Goal: Task Accomplishment & Management: Manage account settings

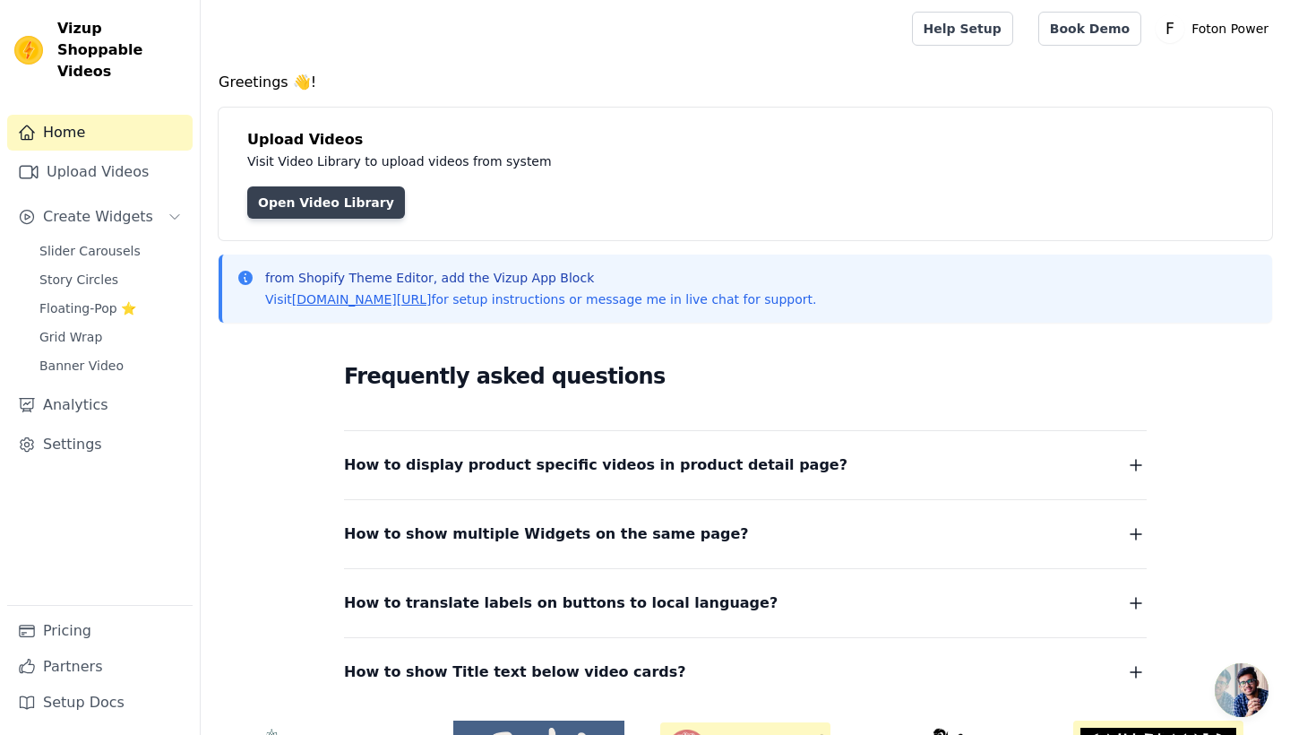
click at [352, 201] on link "Open Video Library" at bounding box center [326, 202] width 158 height 32
click at [312, 201] on link "Open Video Library" at bounding box center [326, 202] width 158 height 32
click at [342, 196] on link "Open Video Library" at bounding box center [326, 202] width 158 height 32
click at [353, 195] on link "Open Video Library" at bounding box center [326, 202] width 158 height 32
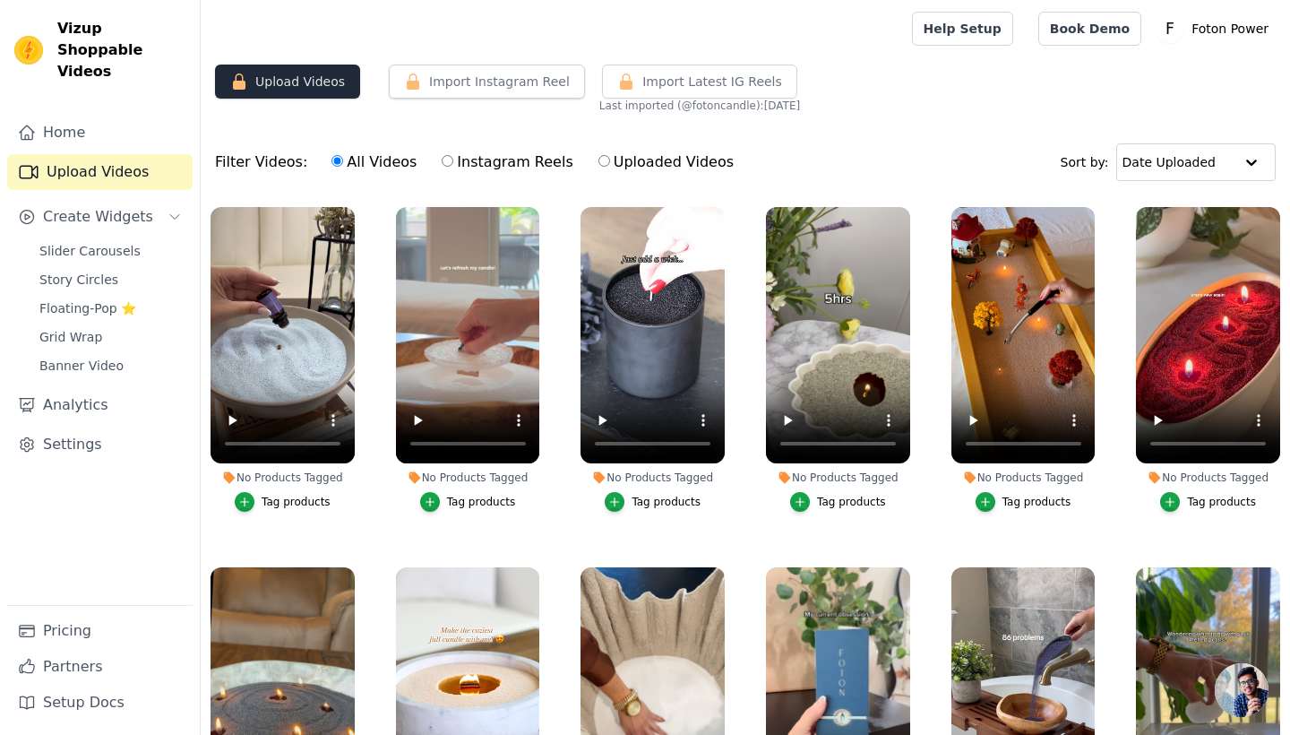
click at [258, 80] on button "Upload Videos" at bounding box center [287, 82] width 145 height 34
click at [245, 501] on icon "button" at bounding box center [244, 501] width 13 height 13
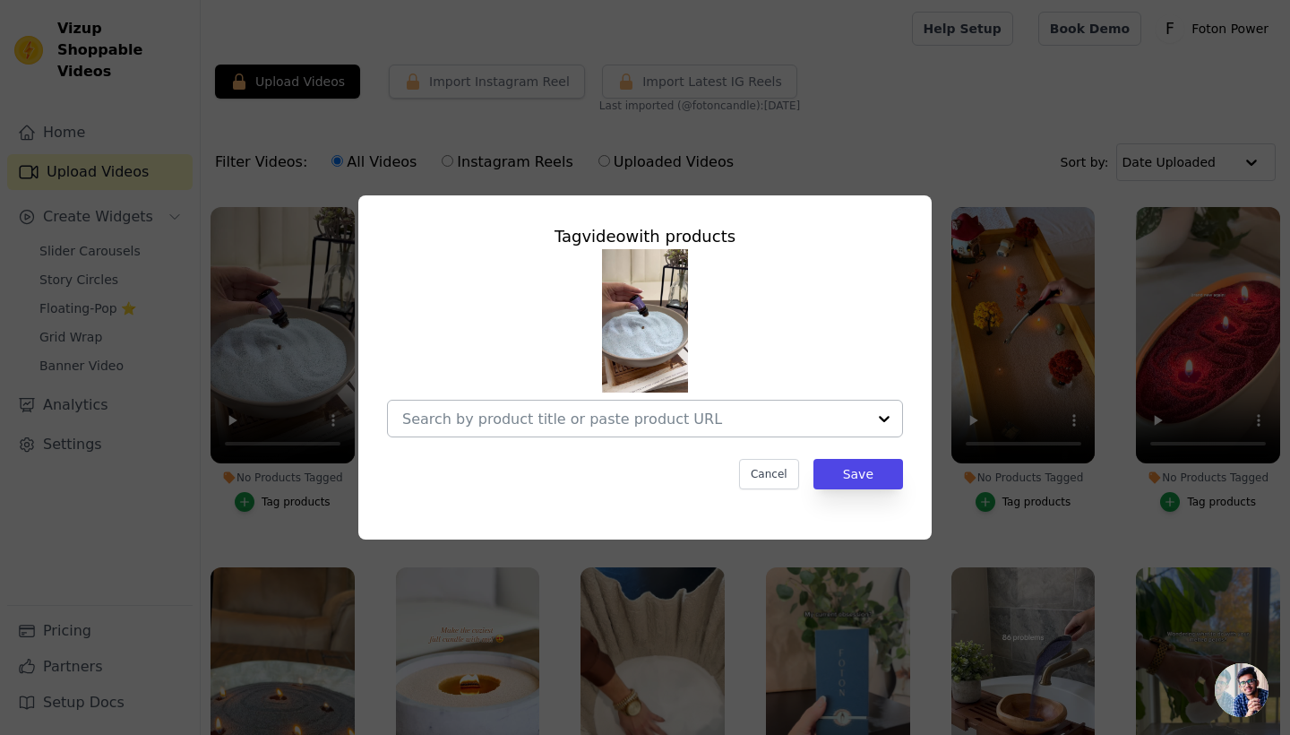
click at [871, 415] on div at bounding box center [884, 419] width 36 height 36
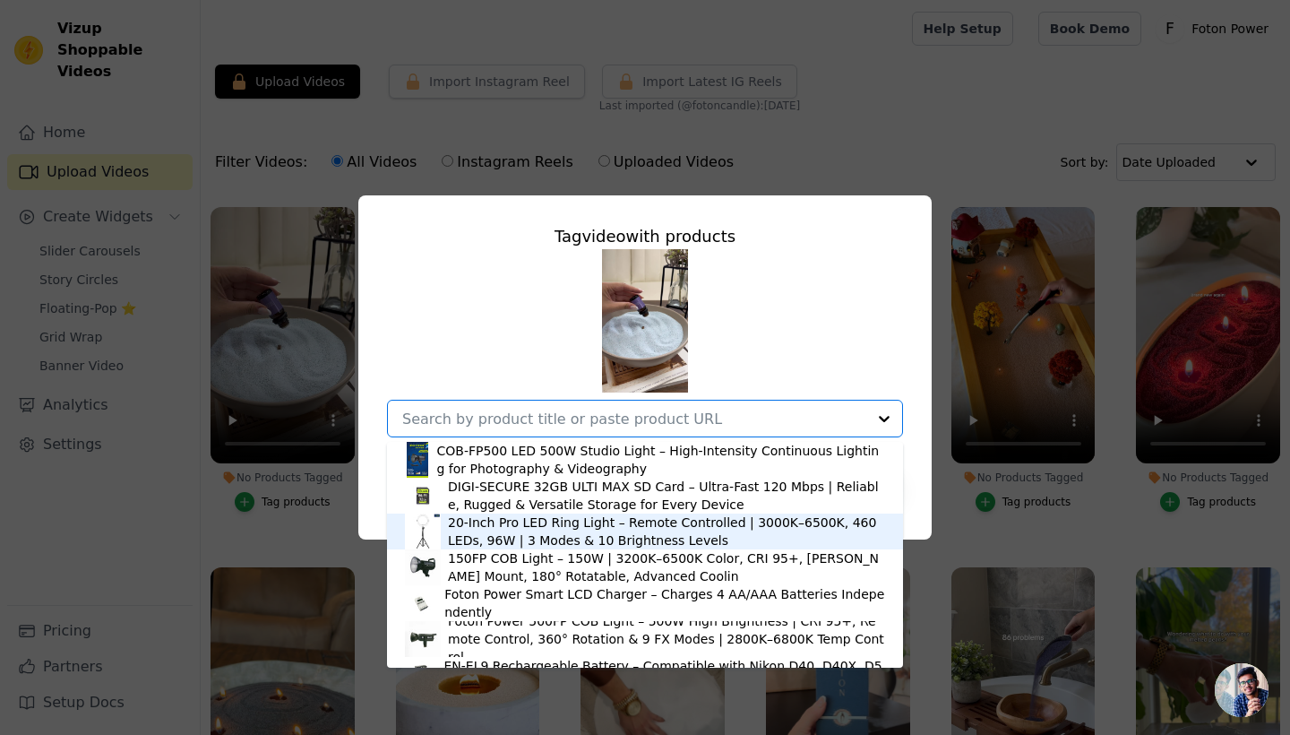
click at [603, 531] on div "20-Inch Pro LED Ring Light – Remote Controlled | 3000K–6500K, 460 LEDs, 96W | 3…" at bounding box center [666, 531] width 437 height 36
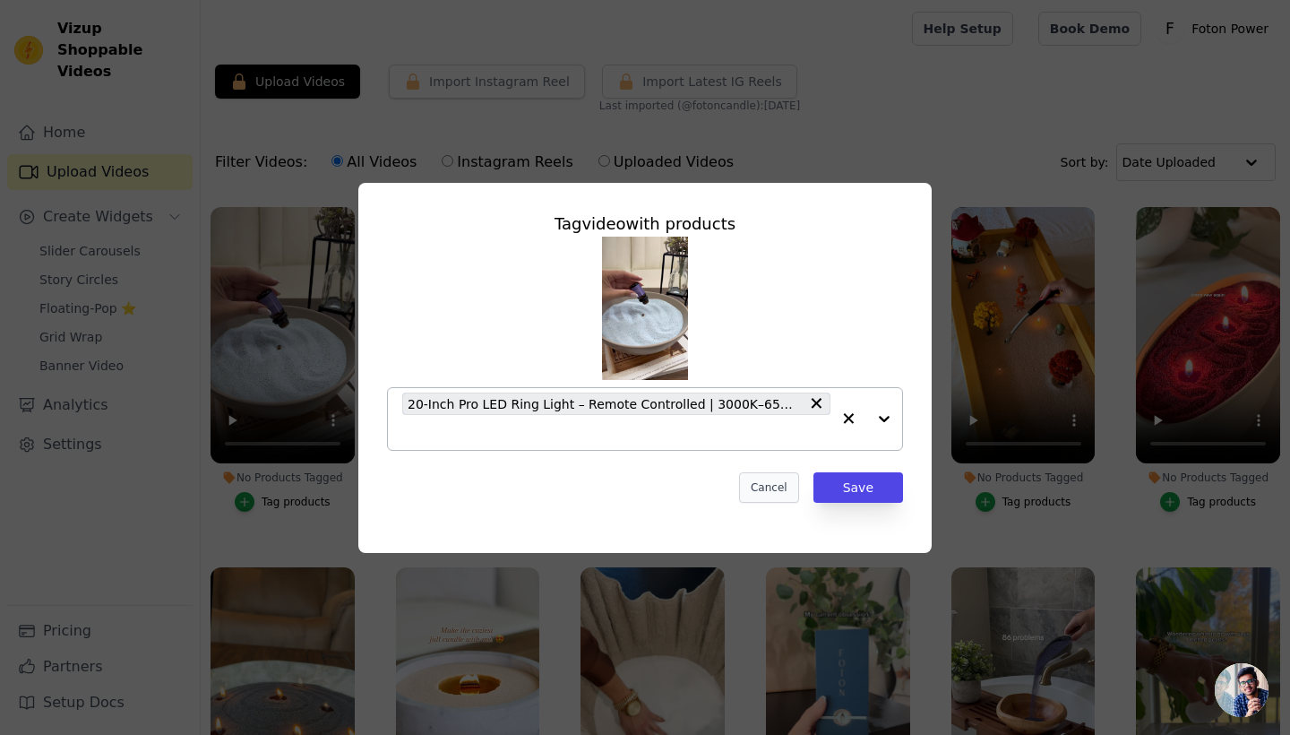
click at [762, 485] on button "Cancel" at bounding box center [769, 487] width 60 height 30
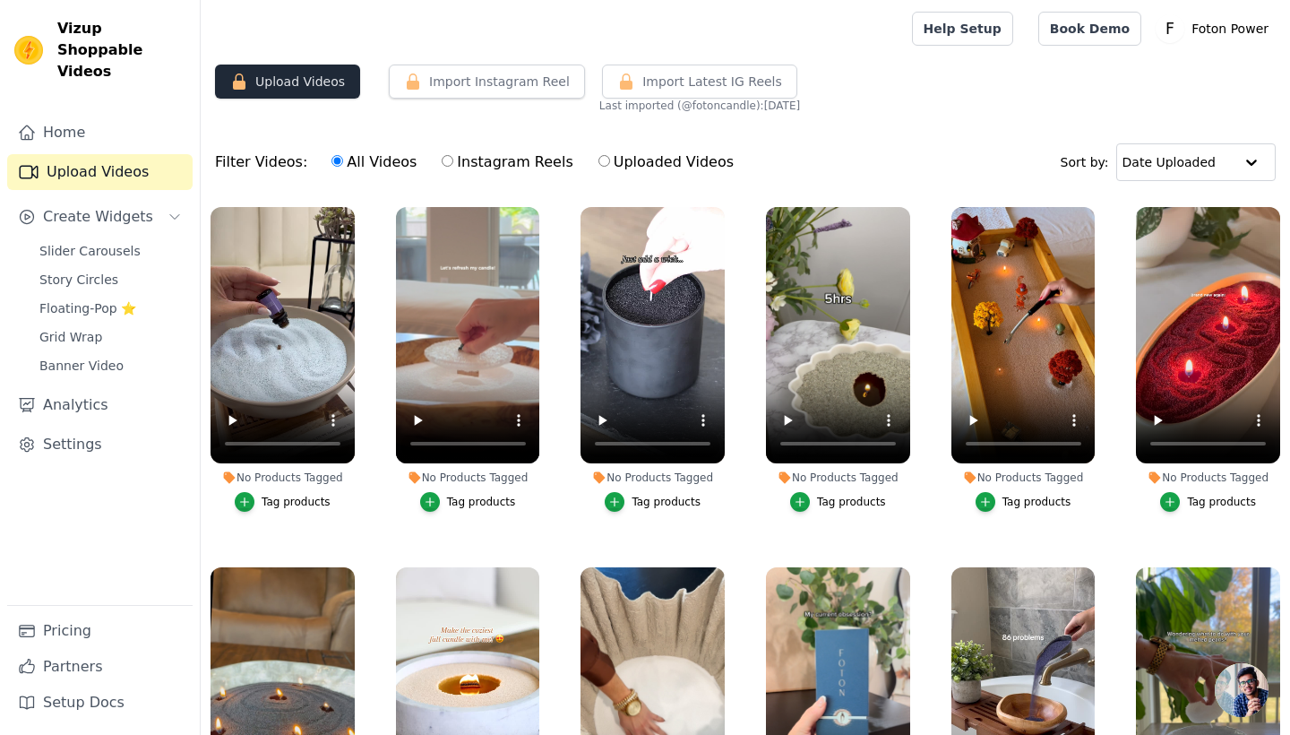
click at [292, 82] on button "Upload Videos" at bounding box center [287, 82] width 145 height 34
click at [343, 126] on div "Upload Videos Import Instagram Reel Import Latest Instagram Reels Import Latest…" at bounding box center [746, 470] width 1090 height 810
click at [298, 71] on button "Upload Videos" at bounding box center [287, 82] width 145 height 34
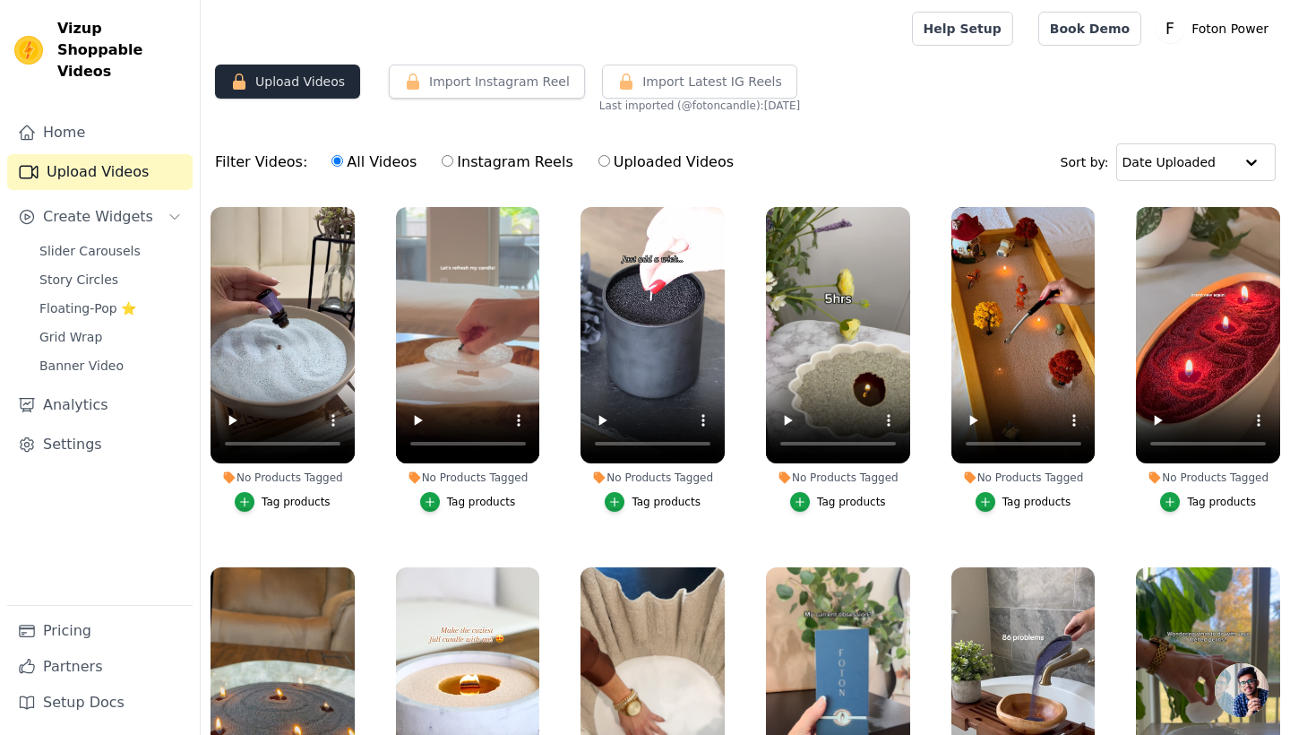
click at [298, 71] on button "Upload Videos" at bounding box center [287, 82] width 145 height 34
click at [241, 91] on button "Upload Videos" at bounding box center [287, 82] width 145 height 34
click at [332, 82] on button "Upload Videos" at bounding box center [287, 82] width 145 height 34
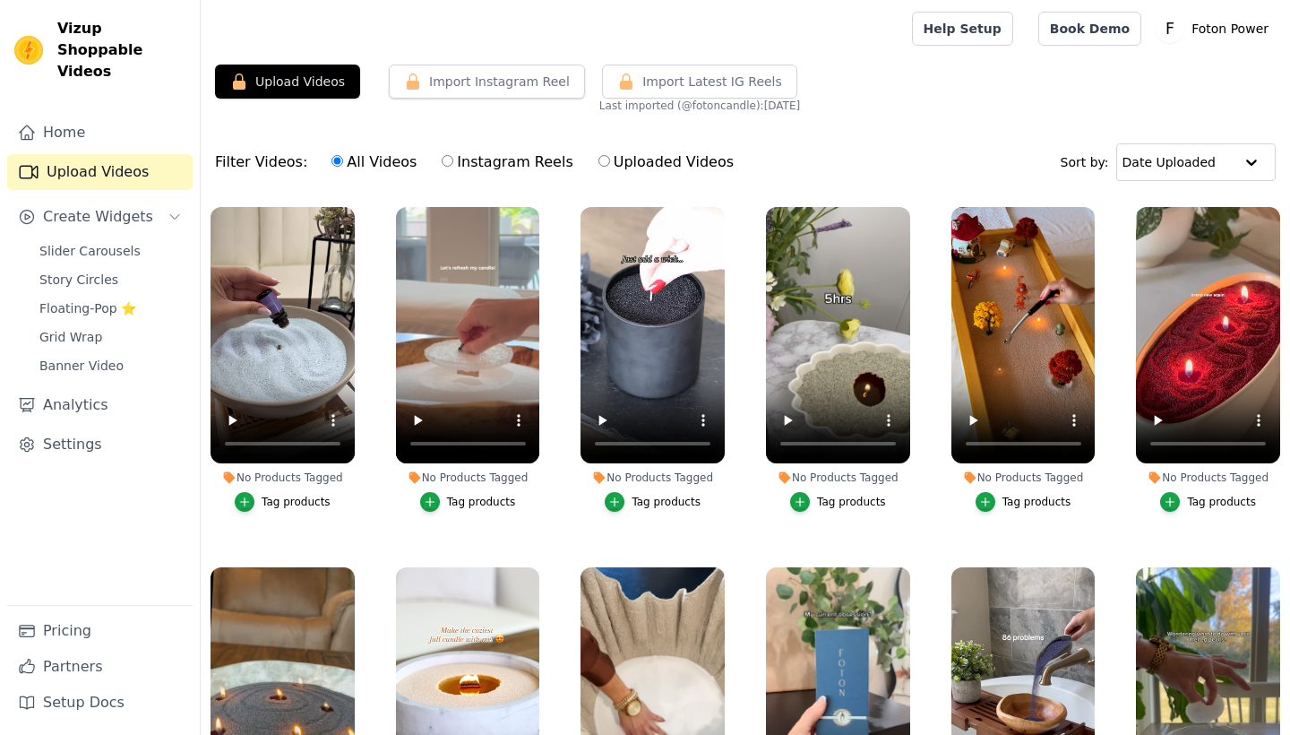
click at [332, 80] on button "Upload Videos" at bounding box center [287, 82] width 145 height 34
click at [469, 85] on button "Import Instagram Reel" at bounding box center [487, 82] width 196 height 34
click at [652, 92] on button "Import Latest IG Reels" at bounding box center [699, 82] width 195 height 34
click at [116, 208] on button "Create Widgets" at bounding box center [99, 217] width 185 height 36
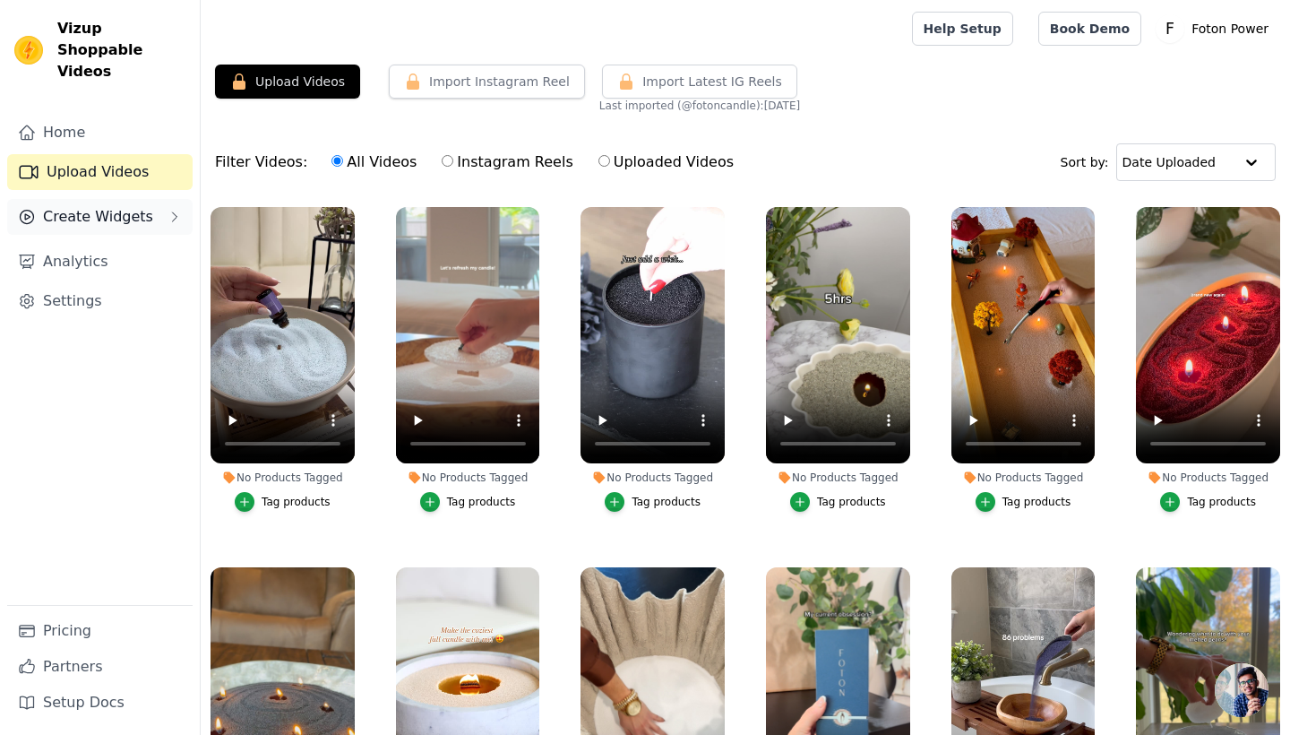
click at [116, 208] on button "Create Widgets" at bounding box center [99, 217] width 185 height 36
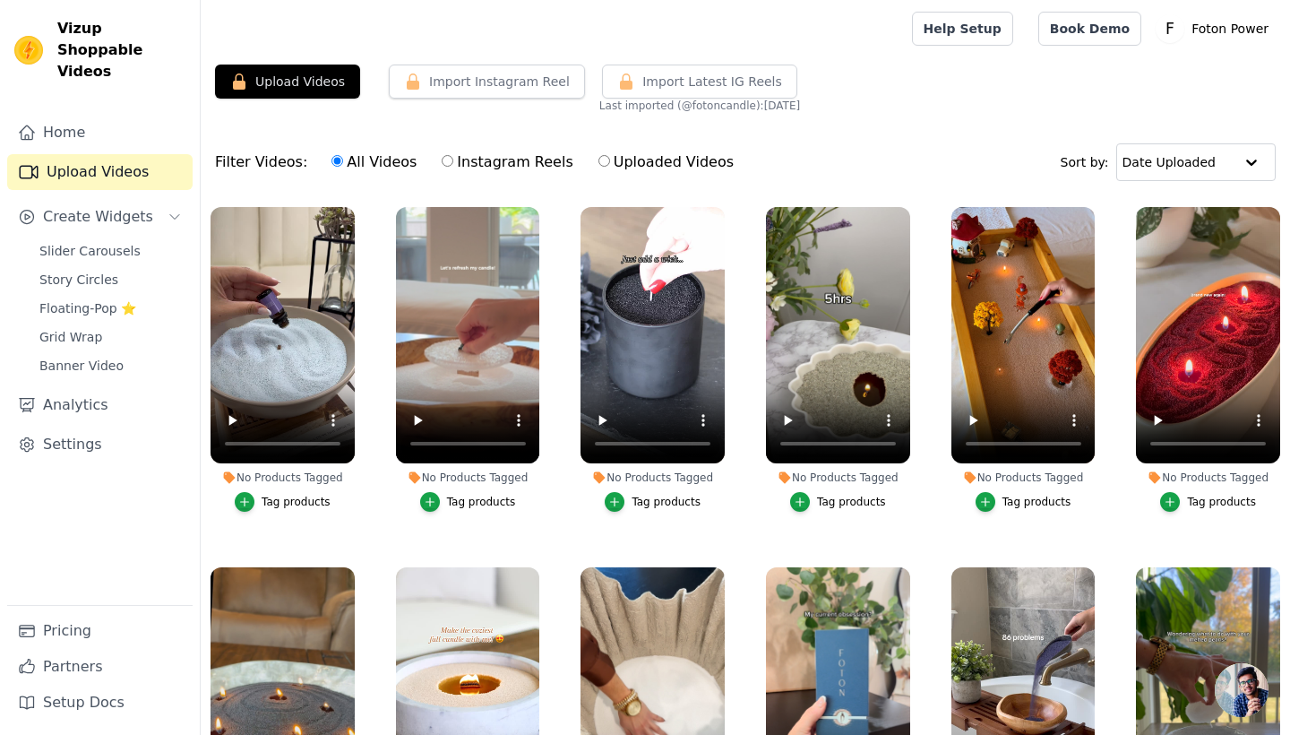
click at [90, 158] on link "Upload Videos" at bounding box center [99, 172] width 185 height 36
click at [1118, 42] on link "Book Demo" at bounding box center [1089, 29] width 103 height 34
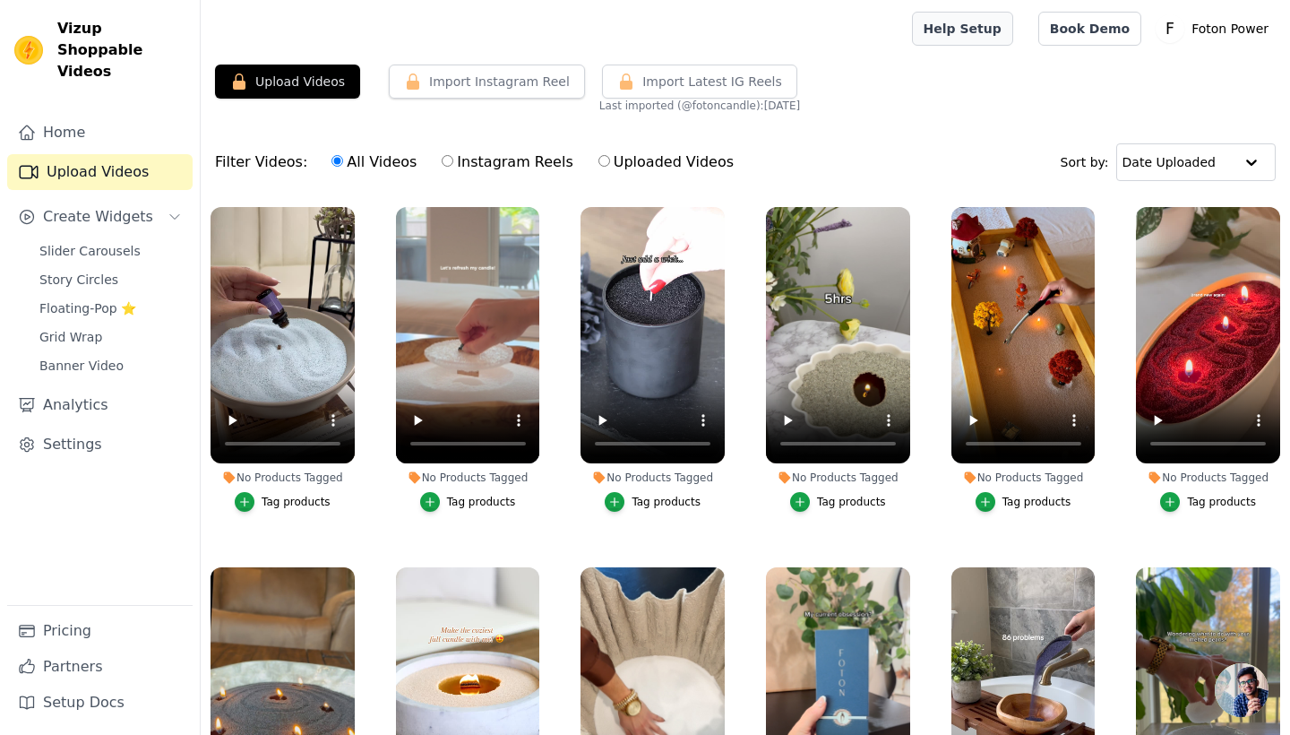
click at [987, 39] on link "Help Setup" at bounding box center [962, 29] width 101 height 34
click at [599, 164] on input "Uploaded Videos" at bounding box center [605, 161] width 12 height 12
radio input "true"
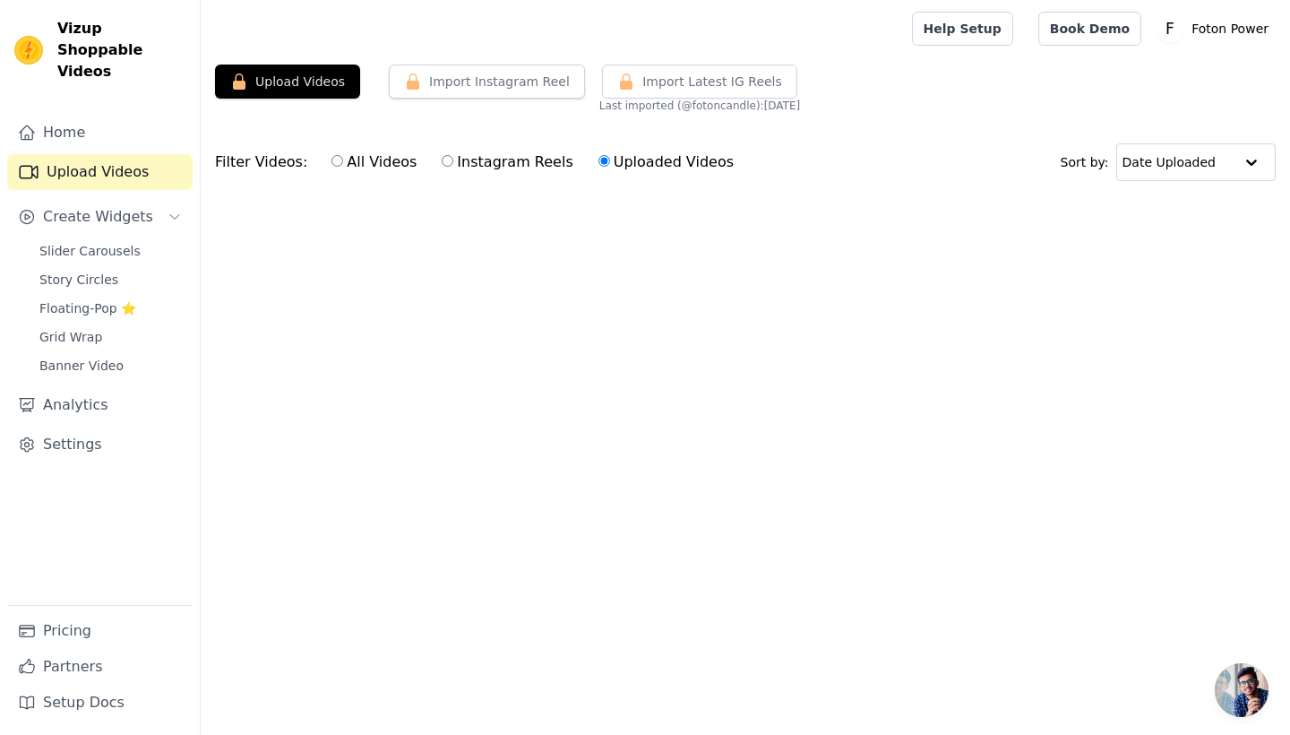
click at [599, 164] on input "Uploaded Videos" at bounding box center [605, 161] width 12 height 12
click at [442, 159] on input "Instagram Reels" at bounding box center [448, 161] width 12 height 12
radio input "true"
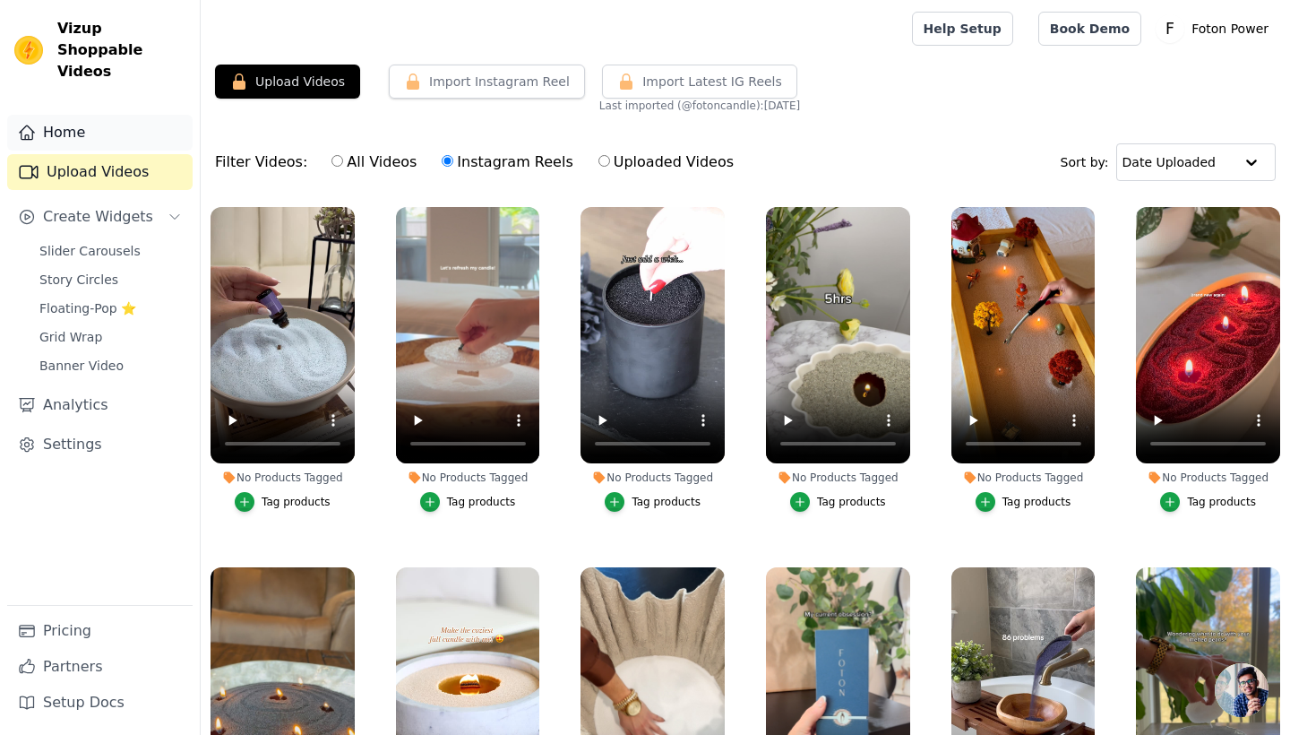
click at [108, 118] on link "Home" at bounding box center [99, 133] width 185 height 36
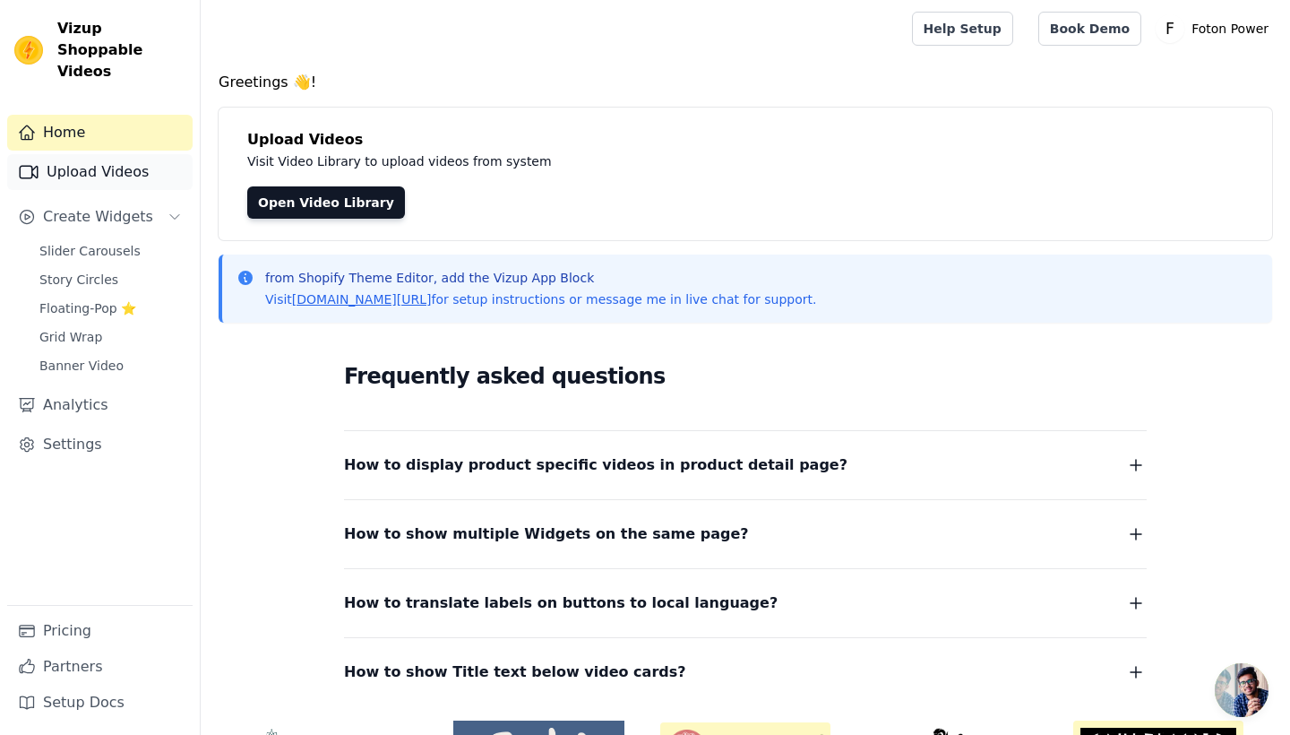
click at [121, 154] on link "Upload Videos" at bounding box center [99, 172] width 185 height 36
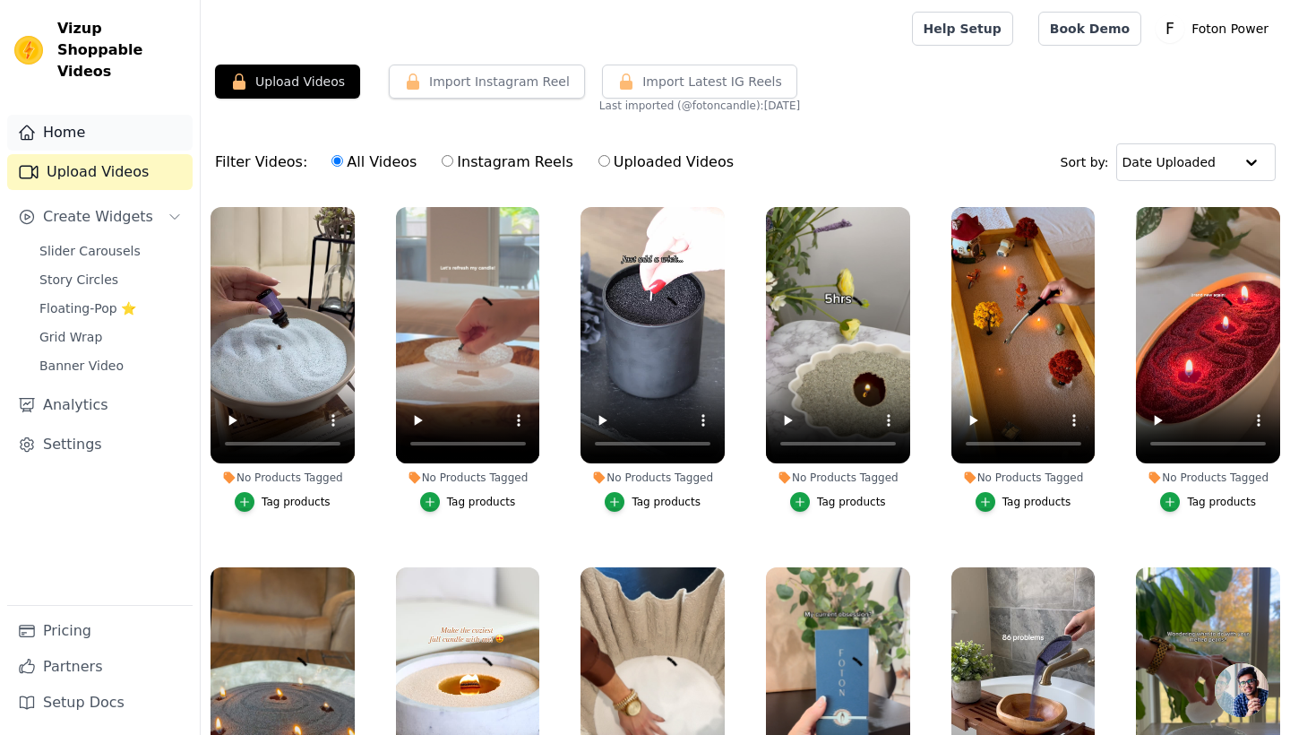
click at [109, 115] on link "Home" at bounding box center [99, 133] width 185 height 36
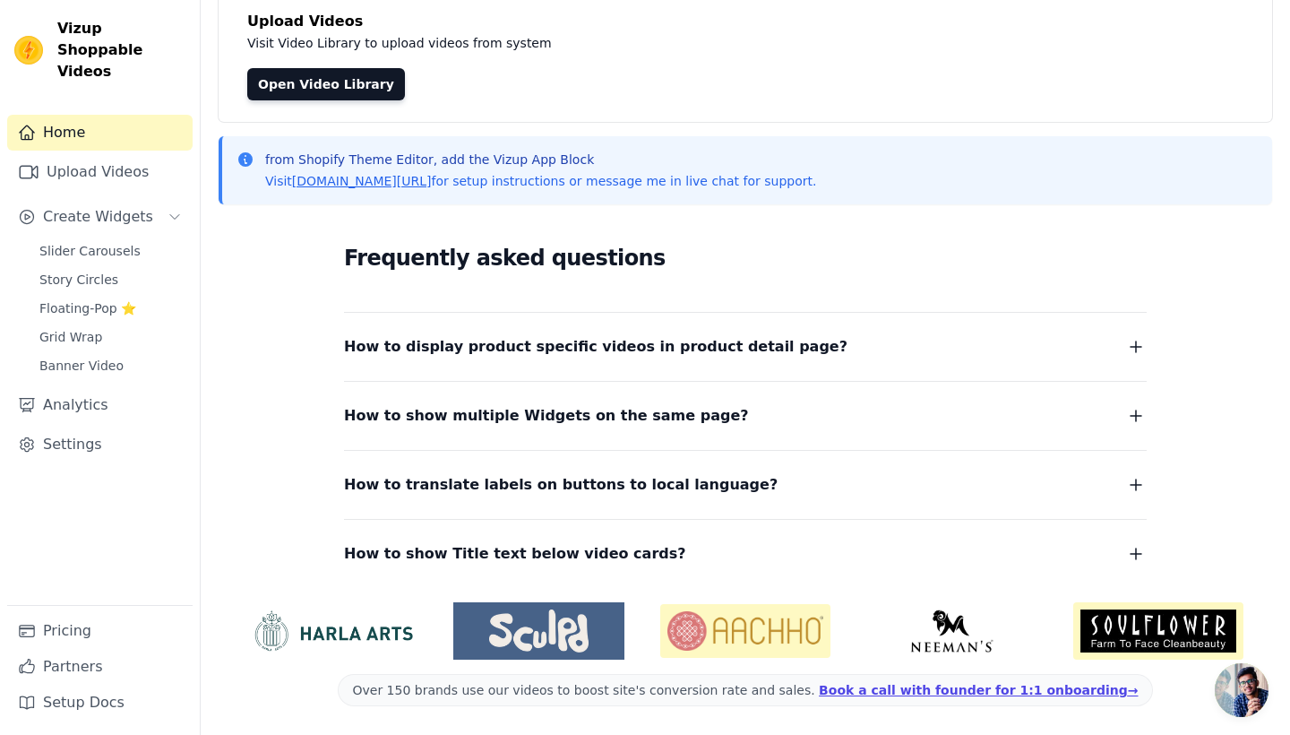
scroll to position [118, 0]
click at [958, 353] on button "How to display product specific videos in product detail page?" at bounding box center [745, 346] width 803 height 25
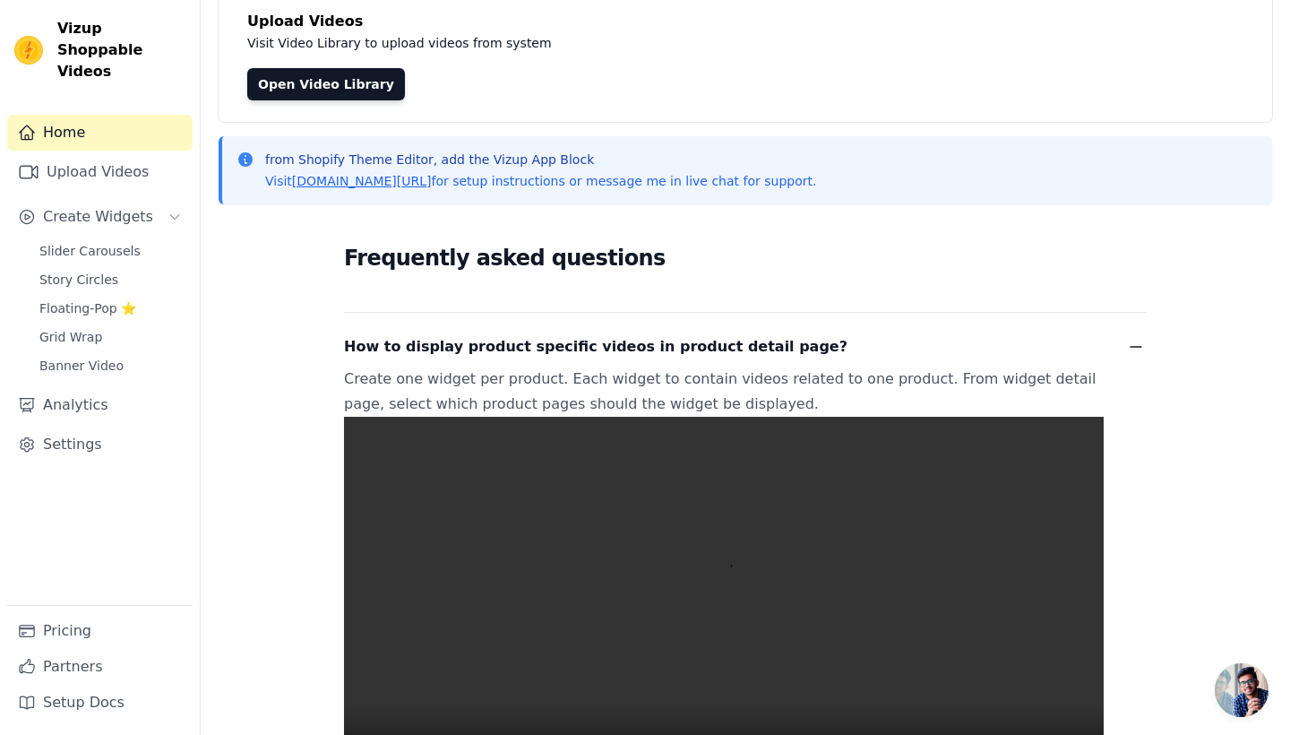
click at [958, 353] on button "How to display product specific videos in product detail page?" at bounding box center [745, 346] width 803 height 25
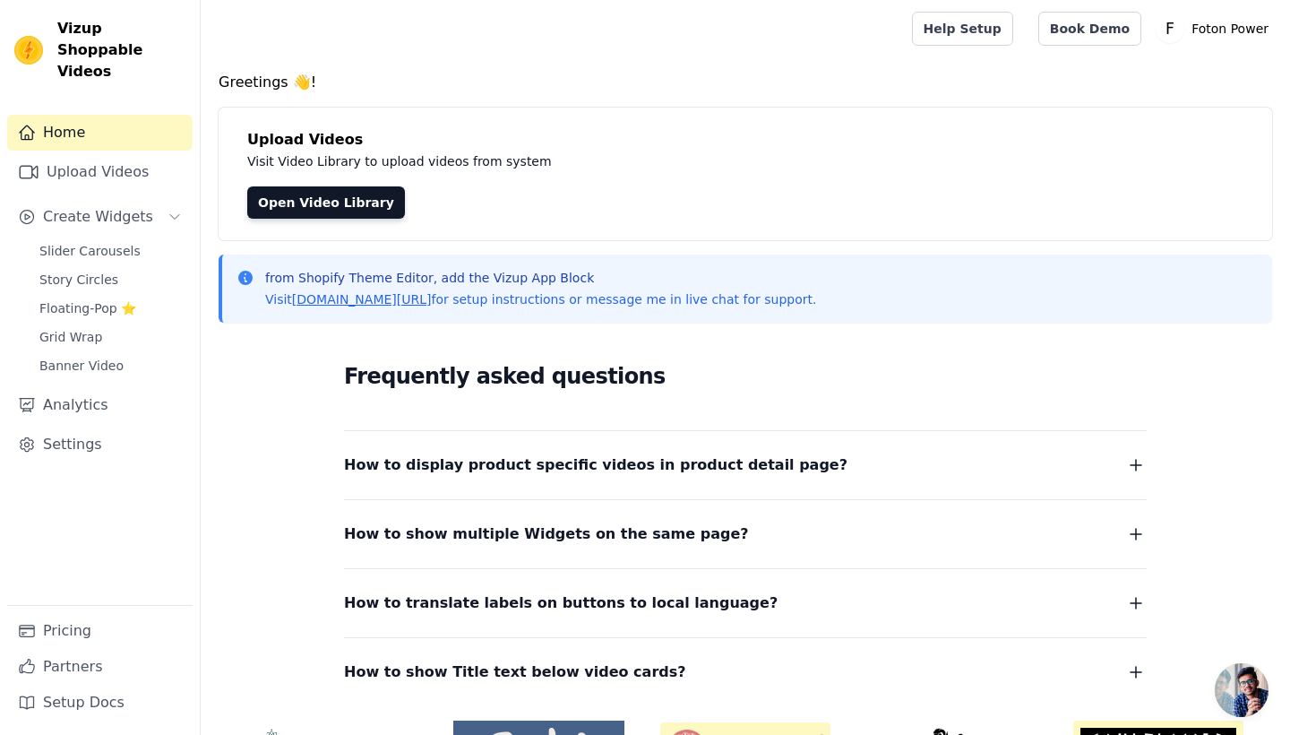
scroll to position [0, 0]
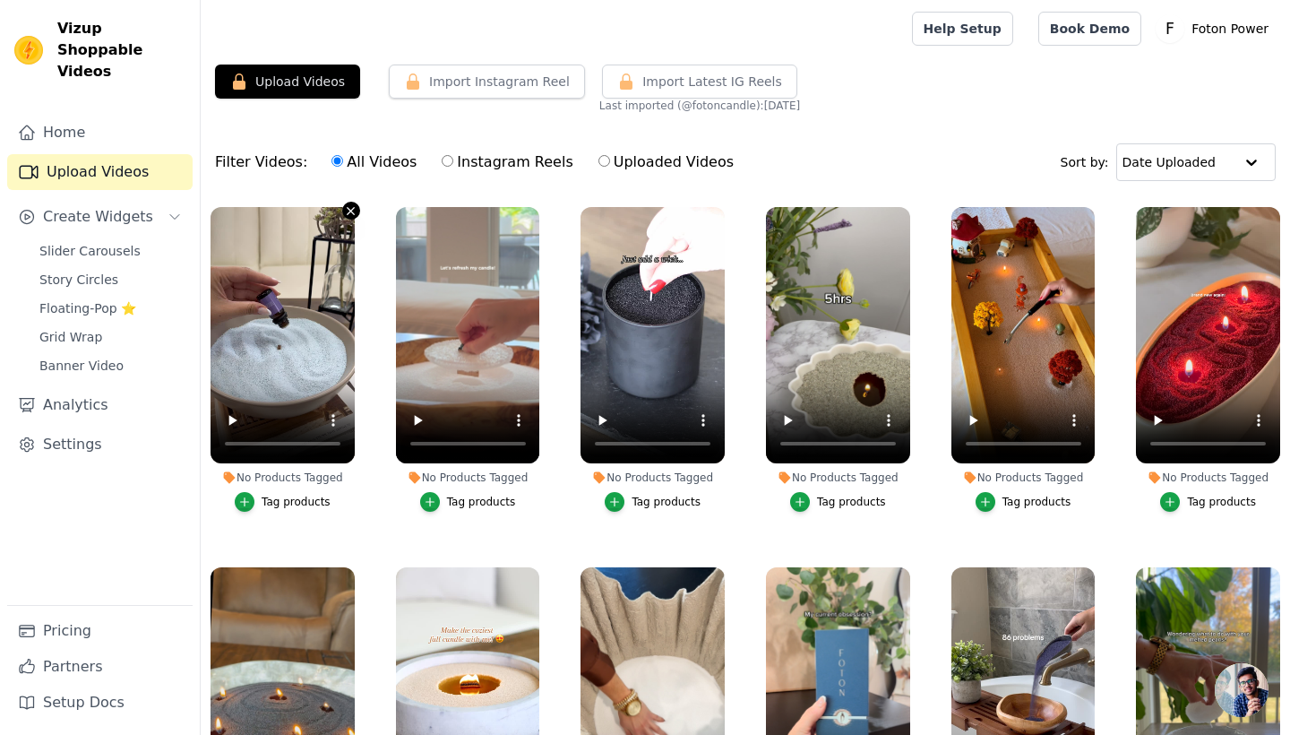
click at [349, 212] on icon "button" at bounding box center [351, 210] width 7 height 7
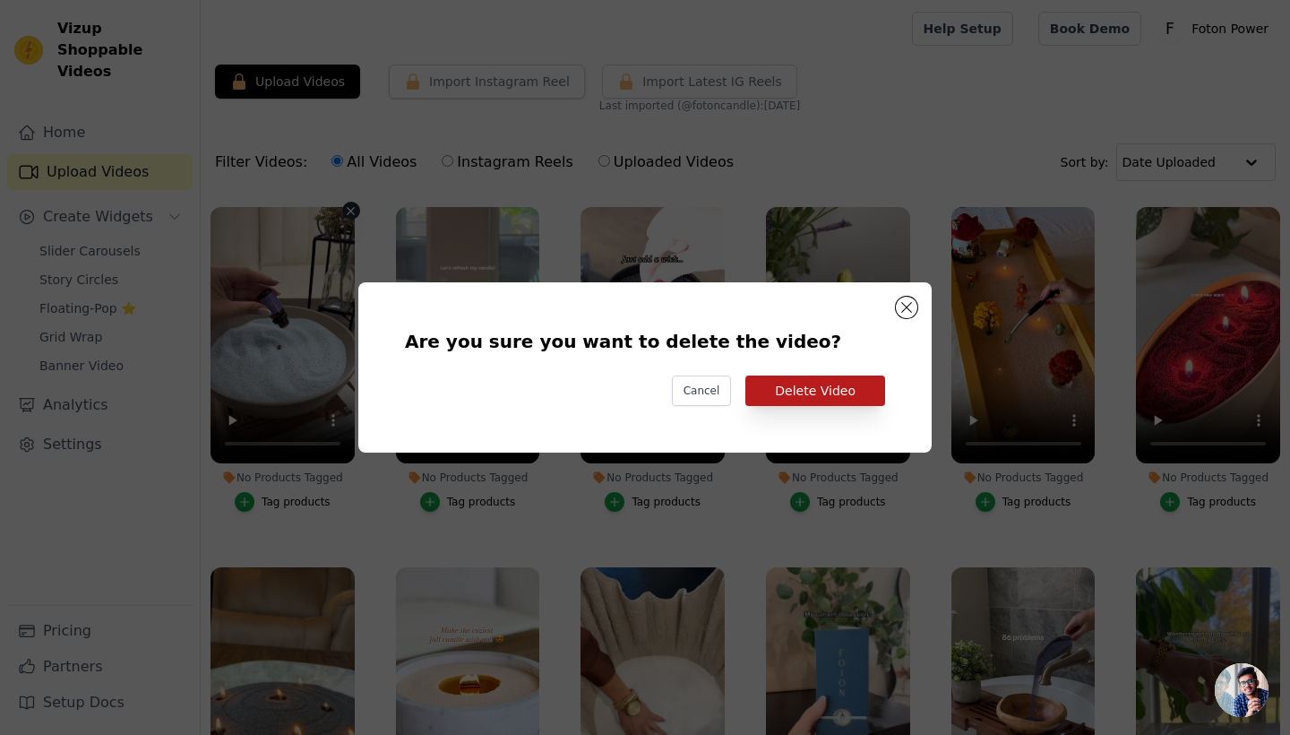
click at [834, 388] on button "Delete Video" at bounding box center [815, 390] width 140 height 30
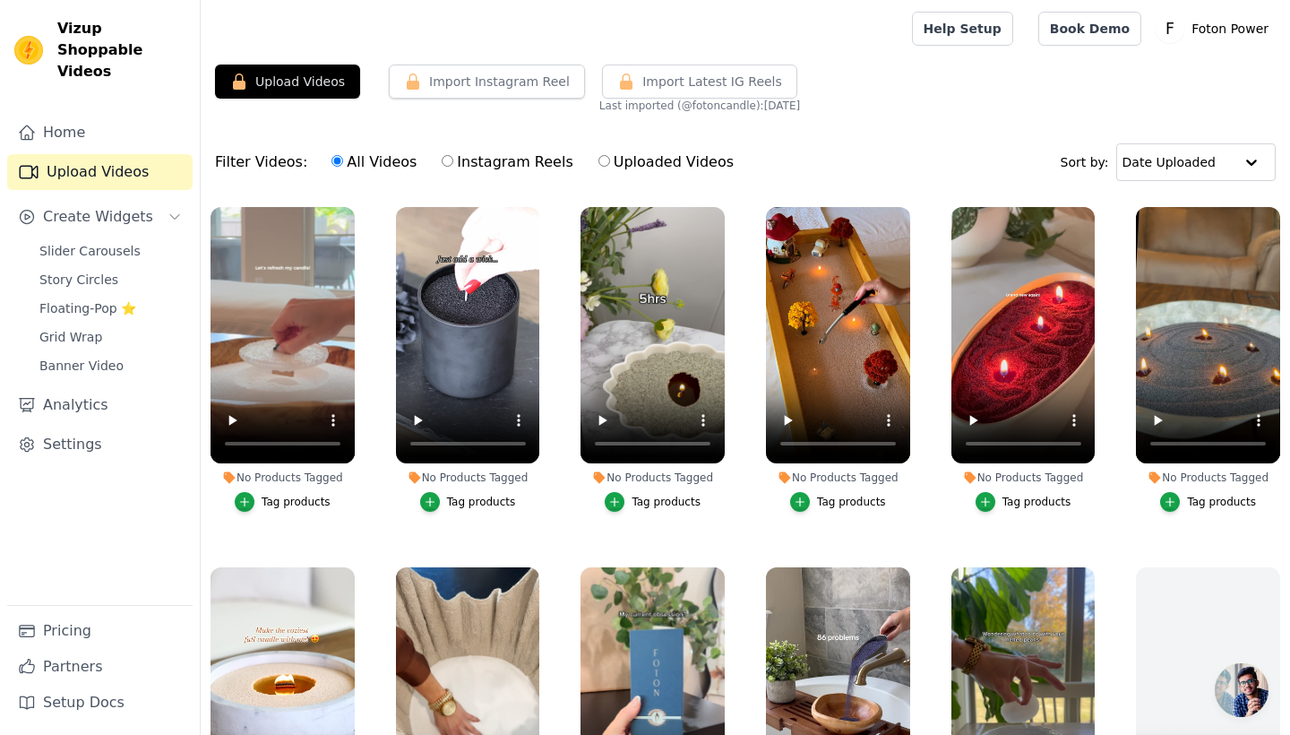
click at [259, 504] on button "Tag products" at bounding box center [283, 502] width 96 height 20
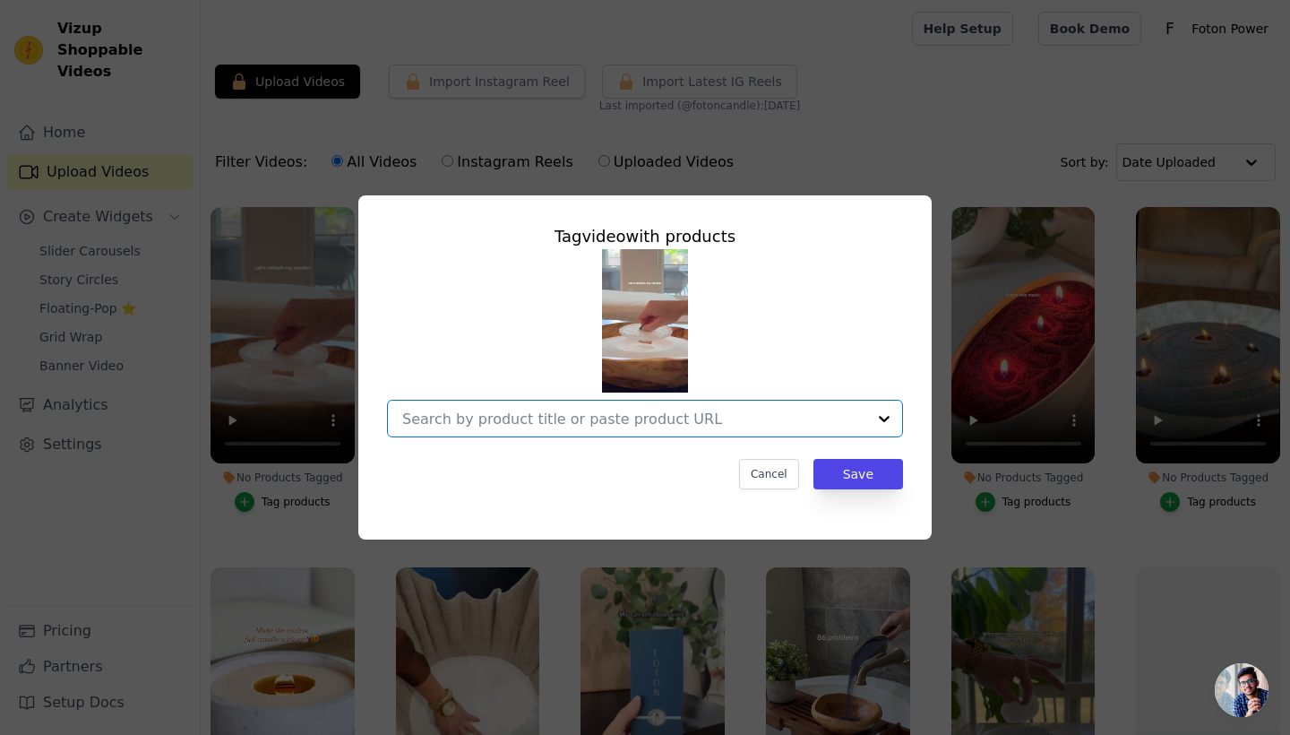
click at [754, 424] on input "No Products Tagged Tag video with products Option undefined, selected. Select i…" at bounding box center [634, 418] width 464 height 17
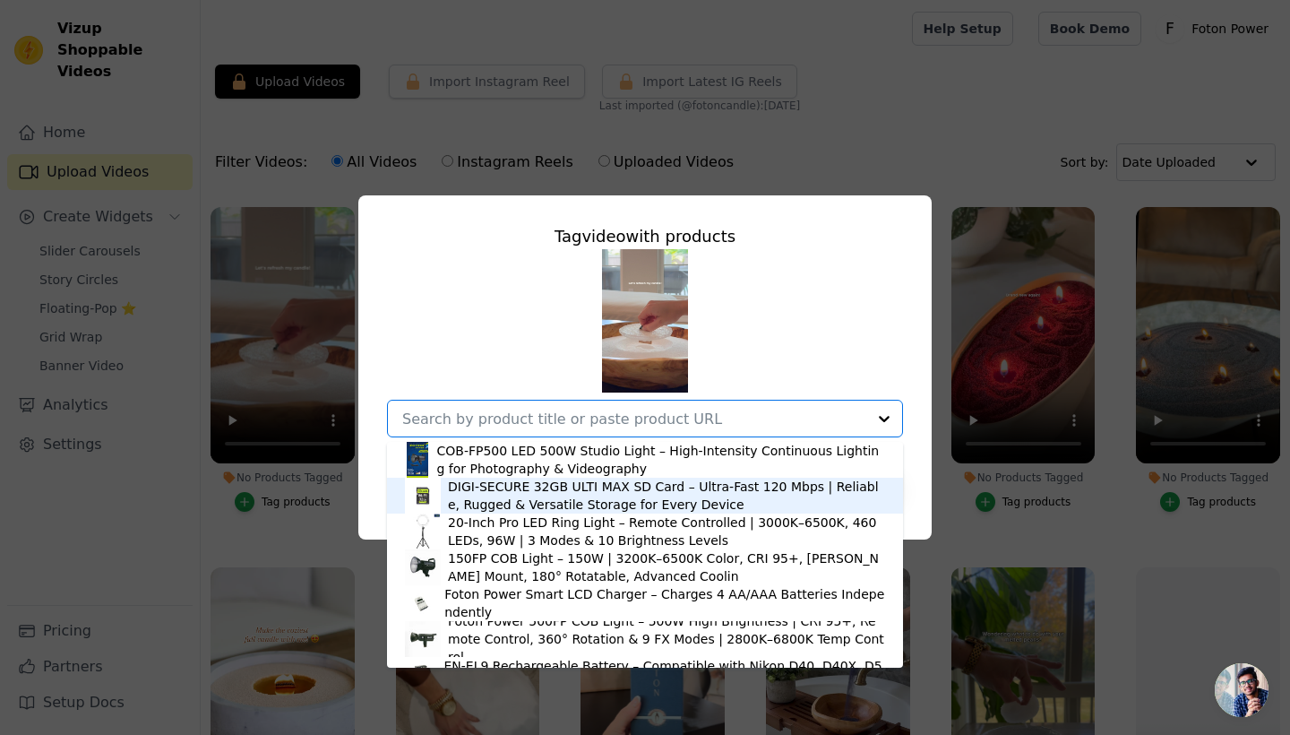
click at [665, 496] on div "DIGI-SECURE 32GB ULTI MAX SD Card – Ultra-Fast 120 Mbps | Reliable, Rugged & Ve…" at bounding box center [666, 496] width 437 height 36
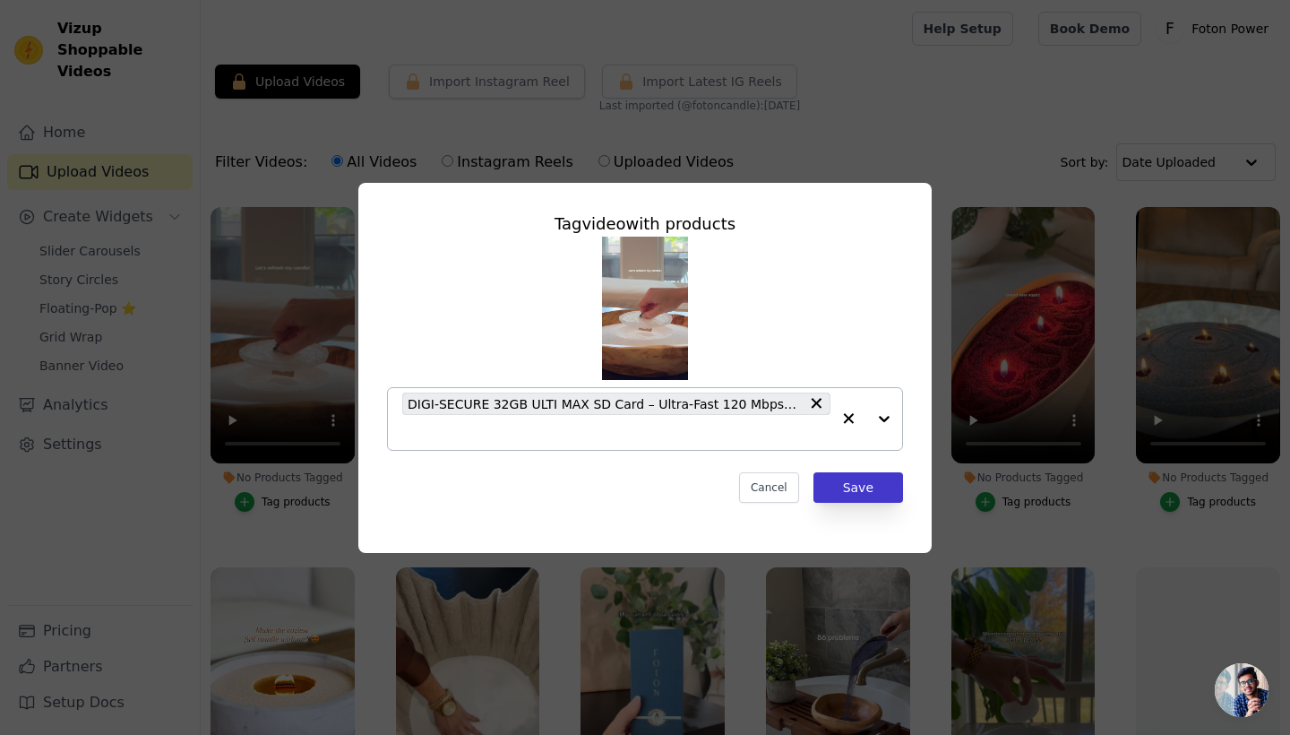
click at [867, 486] on button "Save" at bounding box center [859, 487] width 90 height 30
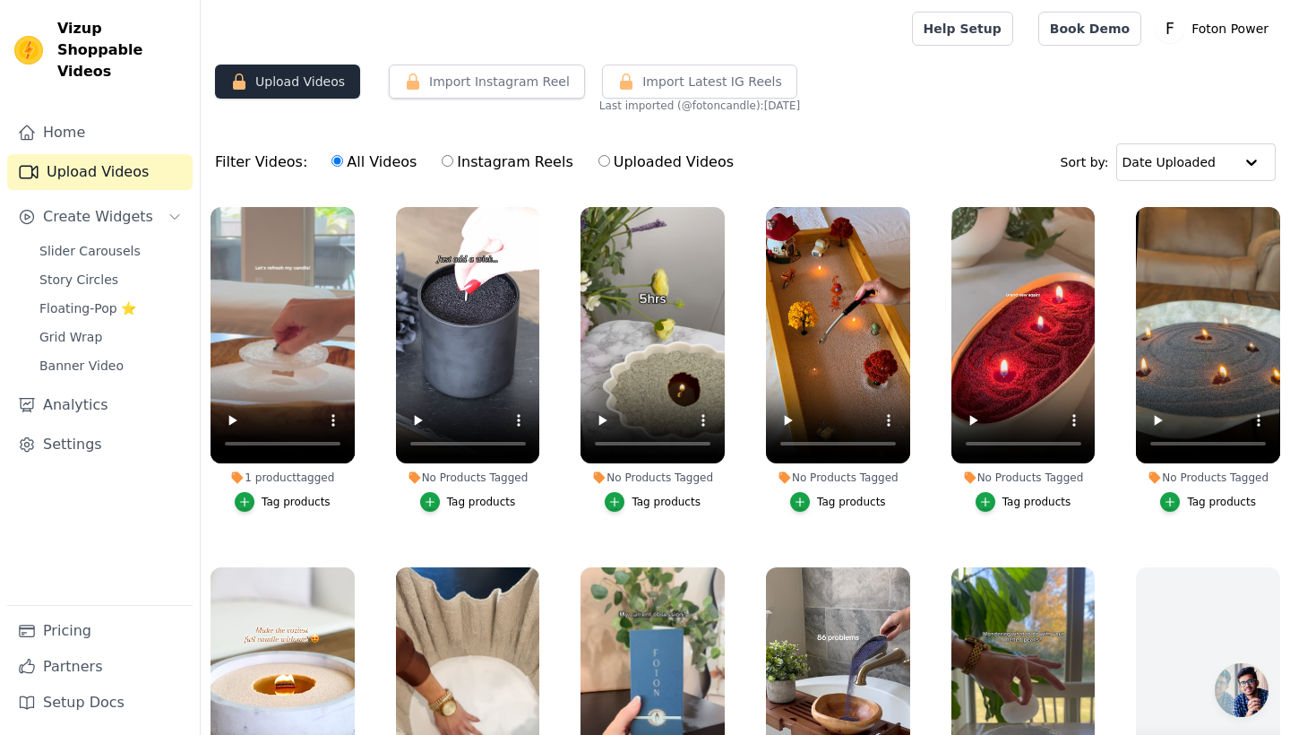
click at [273, 82] on button "Upload Videos" at bounding box center [287, 82] width 145 height 34
click at [250, 107] on div "Upload Videos Import Instagram Reel Import Latest Instagram Reels Import Latest…" at bounding box center [746, 89] width 1090 height 48
click at [250, 73] on button "Upload Videos" at bounding box center [287, 82] width 145 height 34
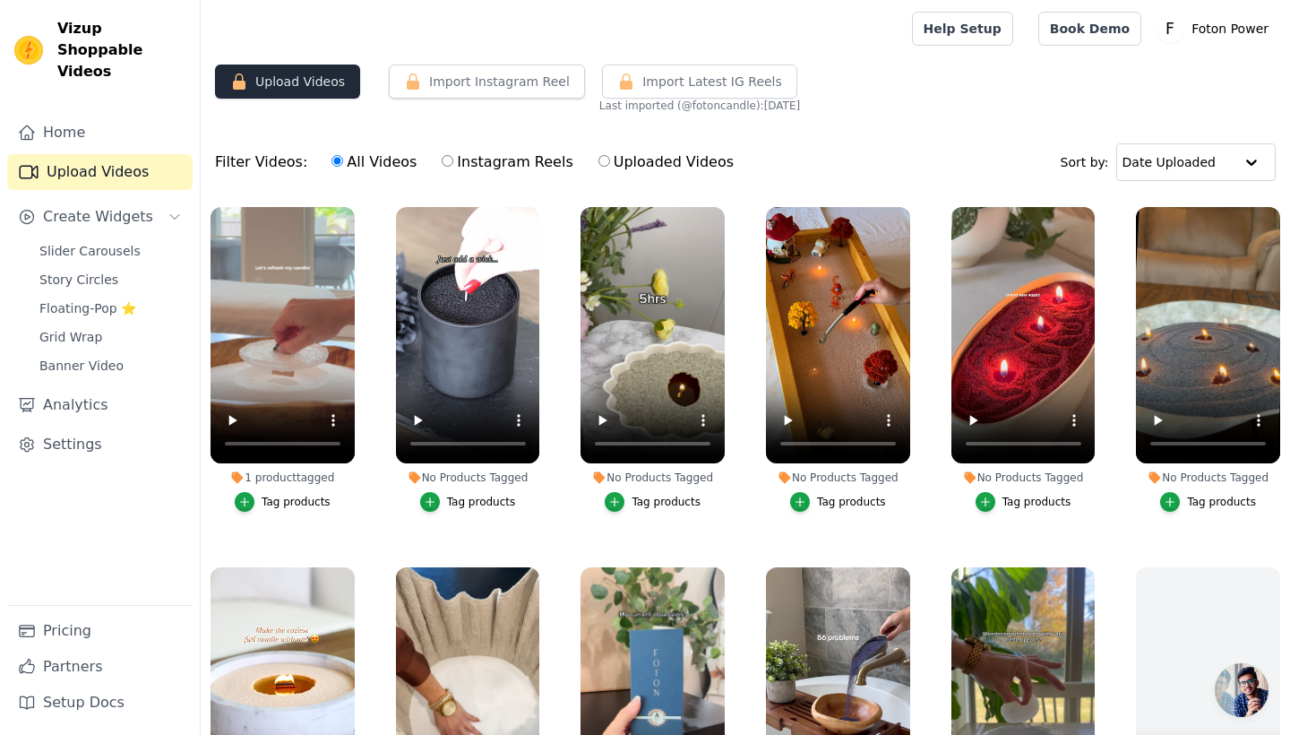
click at [250, 73] on button "Upload Videos" at bounding box center [287, 82] width 145 height 34
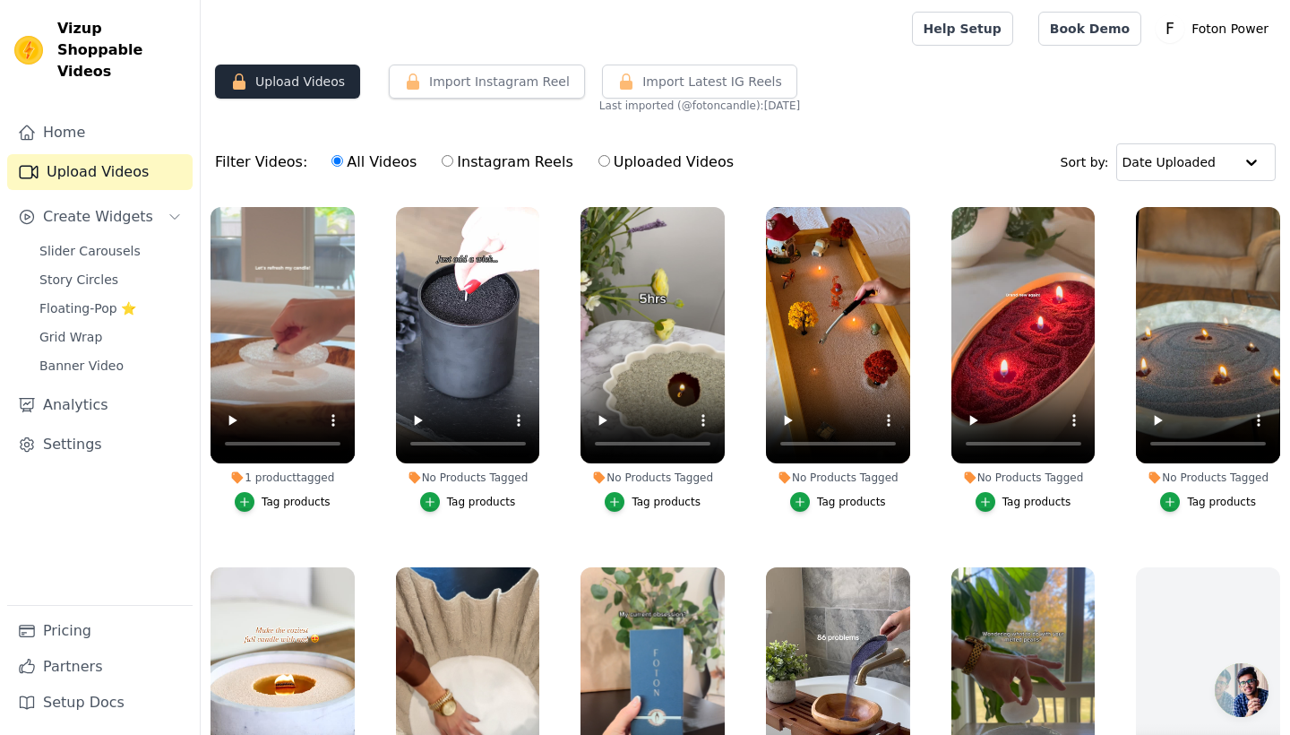
click at [250, 73] on button "Upload Videos" at bounding box center [287, 82] width 145 height 34
click at [449, 81] on button "Import Instagram Reel" at bounding box center [487, 82] width 196 height 34
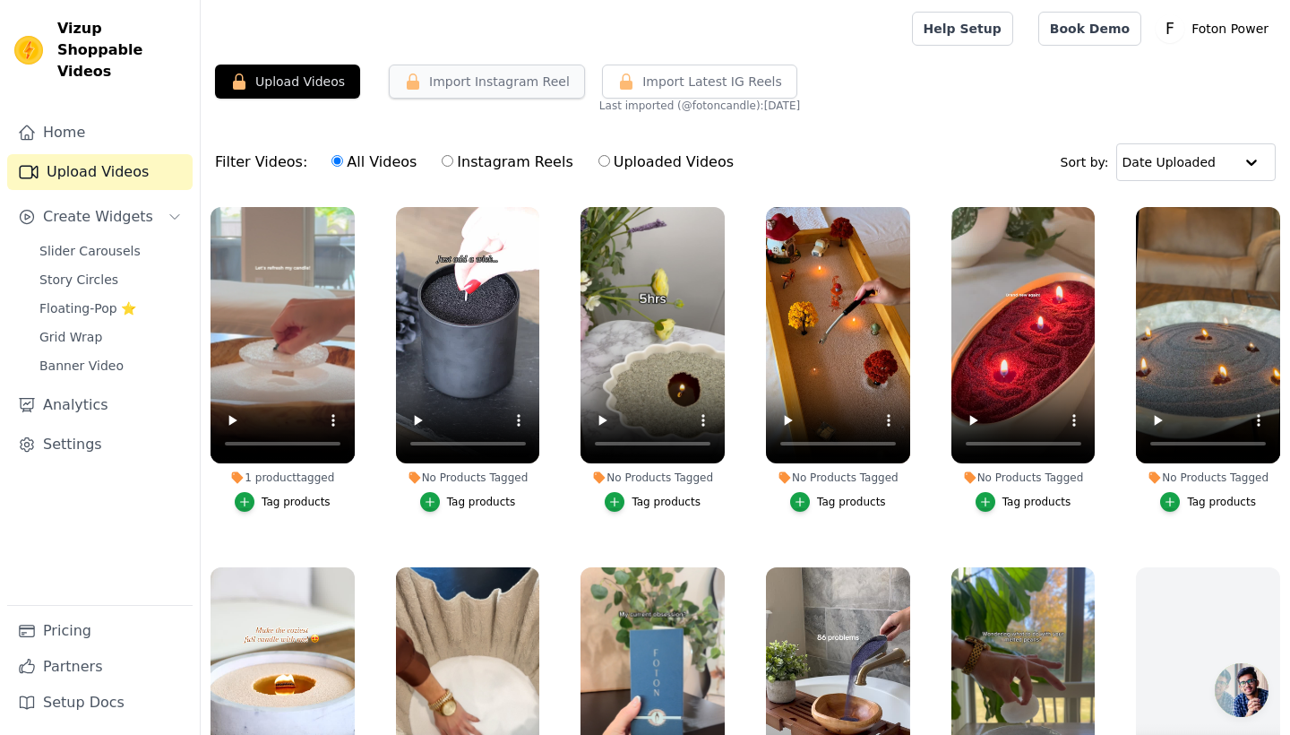
click at [449, 81] on button "Import Instagram Reel" at bounding box center [487, 82] width 196 height 34
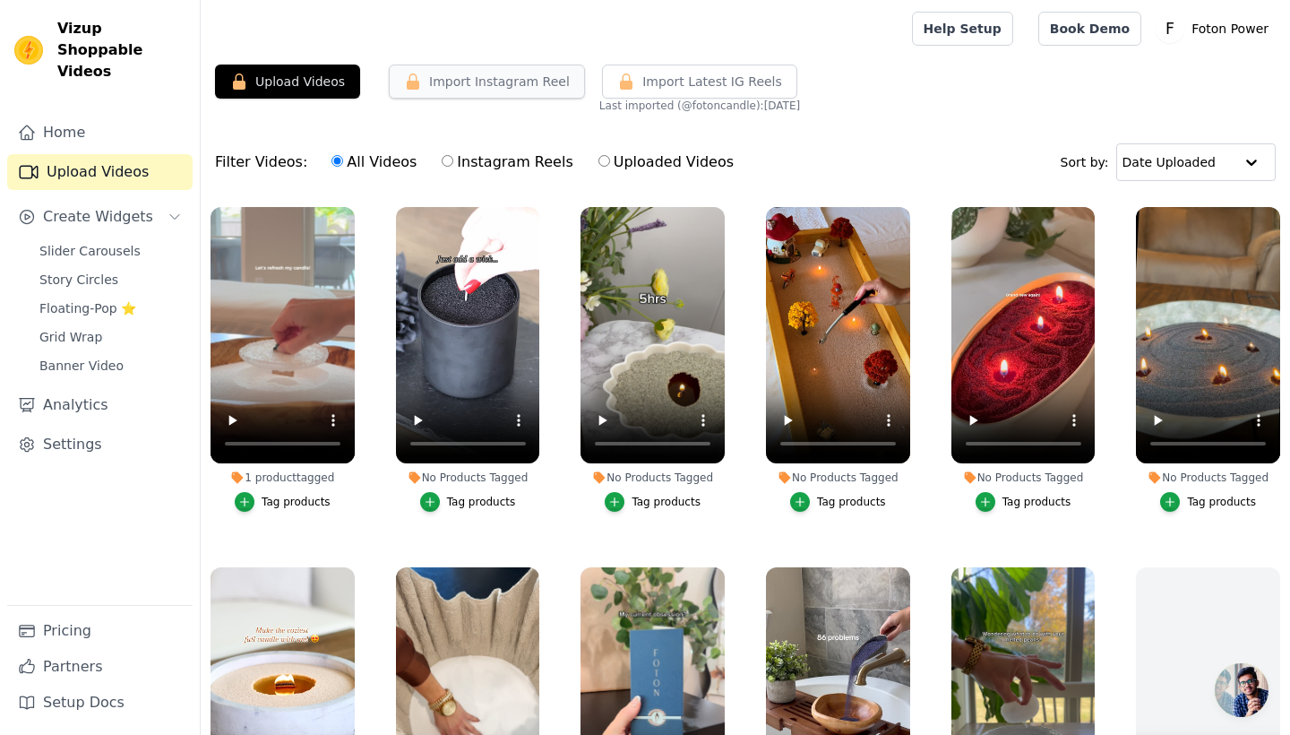
click at [449, 81] on button "Import Instagram Reel" at bounding box center [487, 82] width 196 height 34
click at [367, 123] on div "Upload Videos Import Instagram Reel Import Latest Instagram Reels Import Latest…" at bounding box center [746, 470] width 1090 height 810
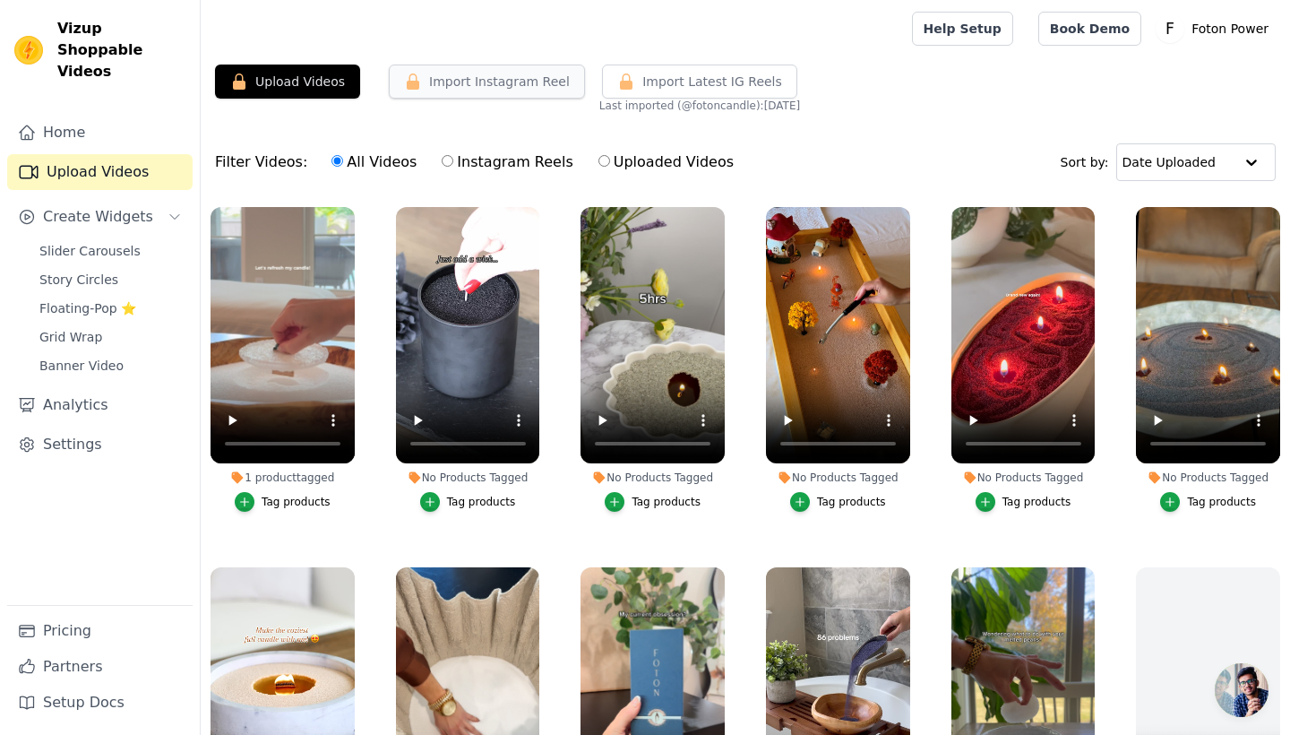
click at [449, 86] on button "Import Instagram Reel" at bounding box center [487, 82] width 196 height 34
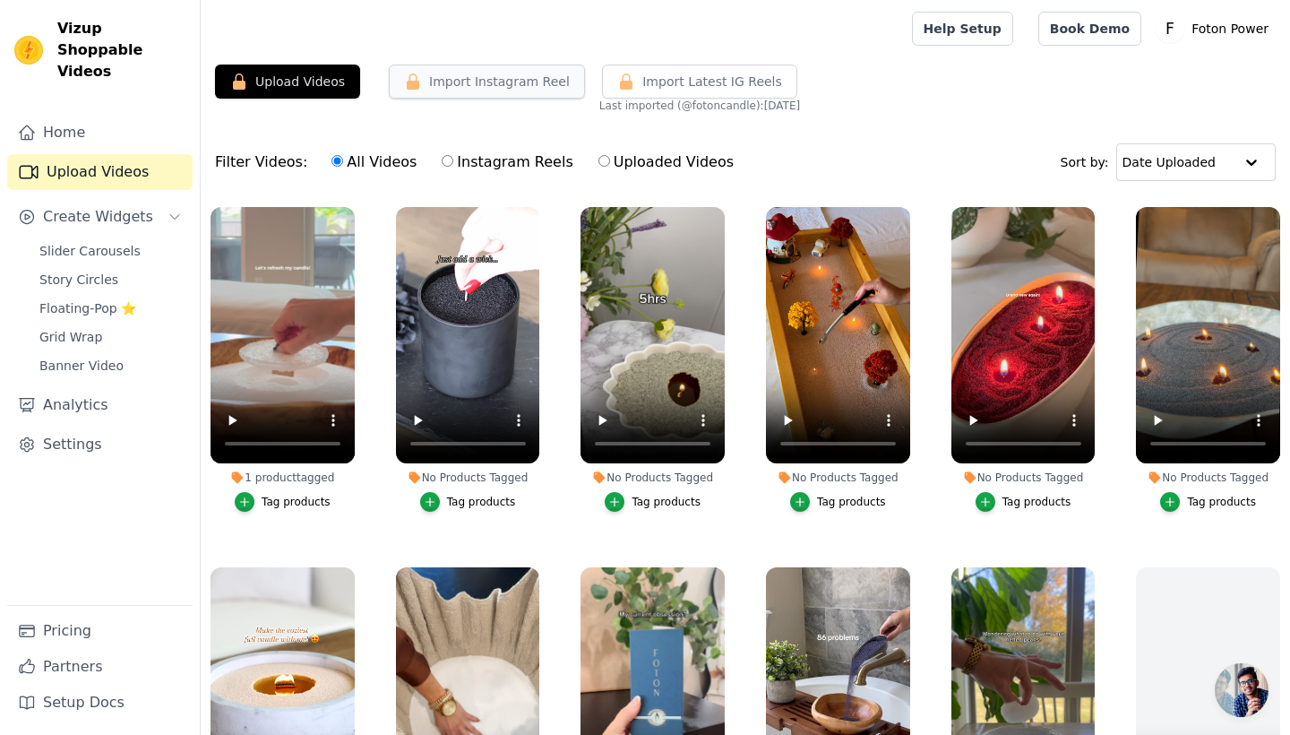
click at [449, 86] on button "Import Instagram Reel" at bounding box center [487, 82] width 196 height 34
click at [108, 427] on link "Settings" at bounding box center [99, 444] width 185 height 36
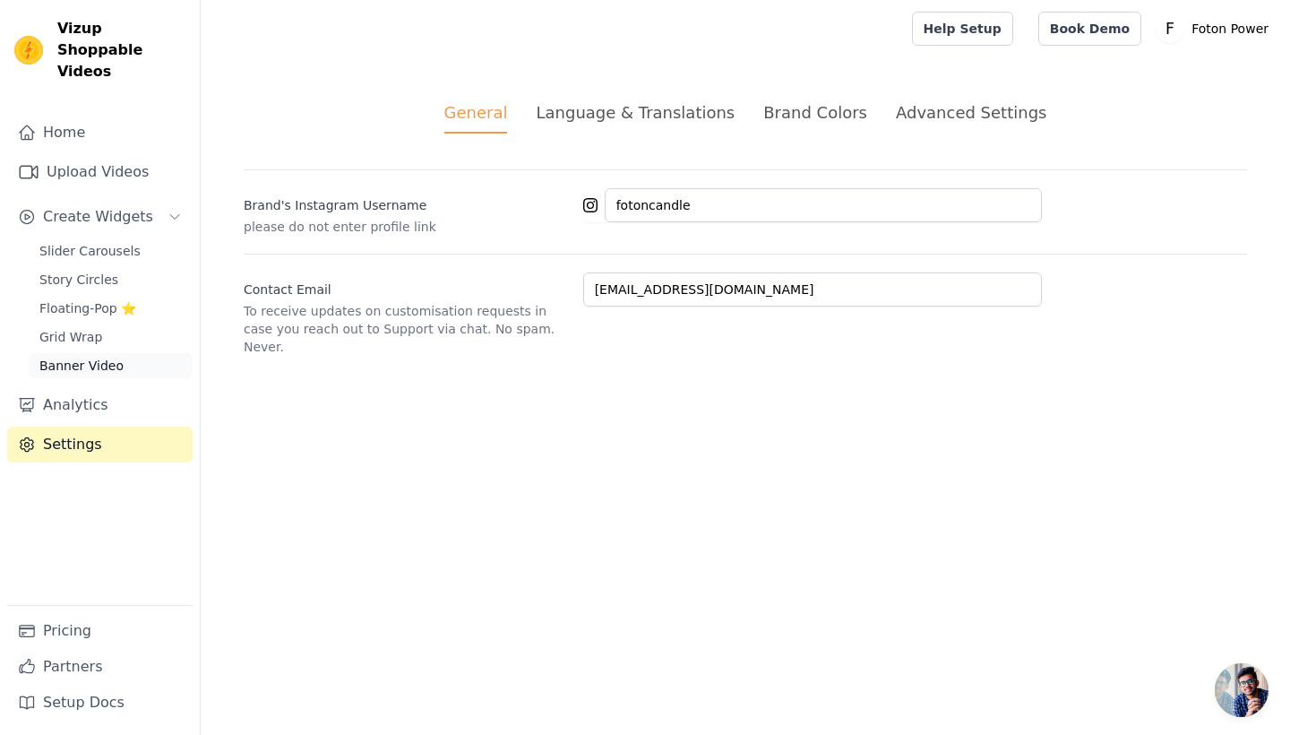
click at [103, 357] on span "Banner Video" at bounding box center [81, 366] width 84 height 18
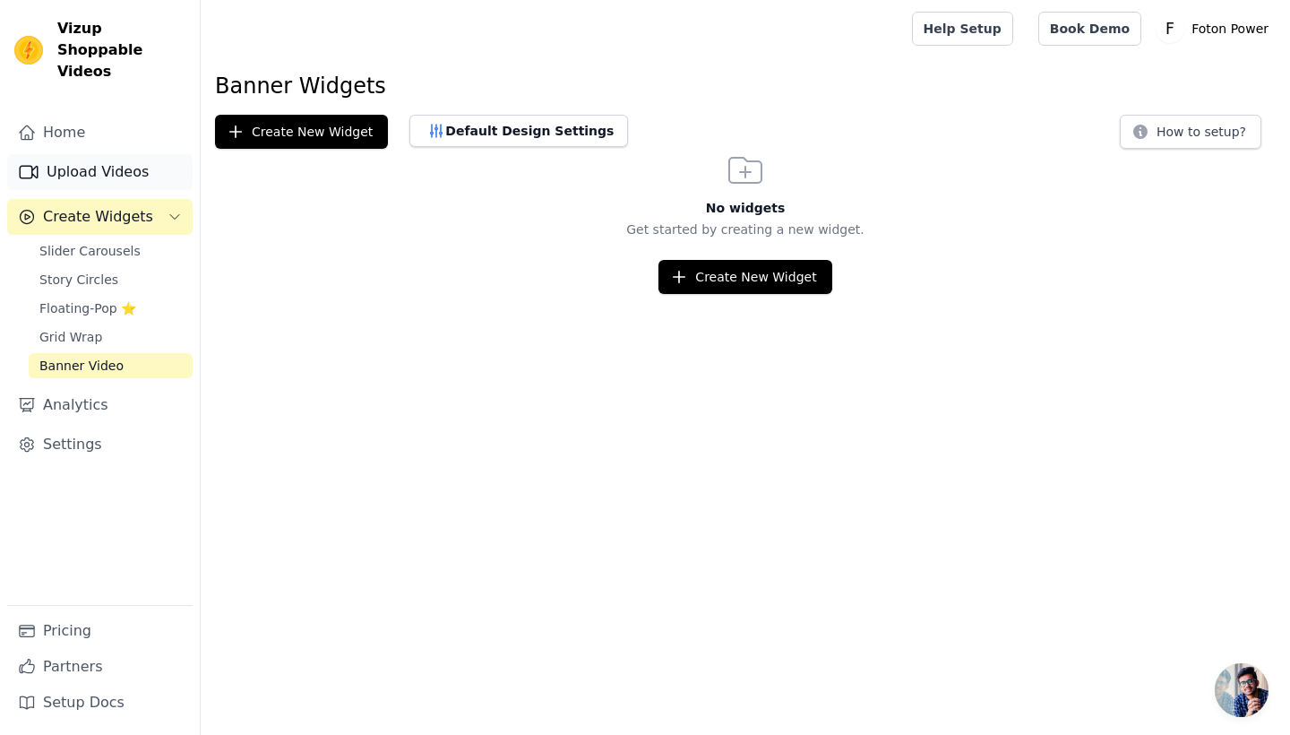
click at [152, 159] on link "Upload Videos" at bounding box center [99, 172] width 185 height 36
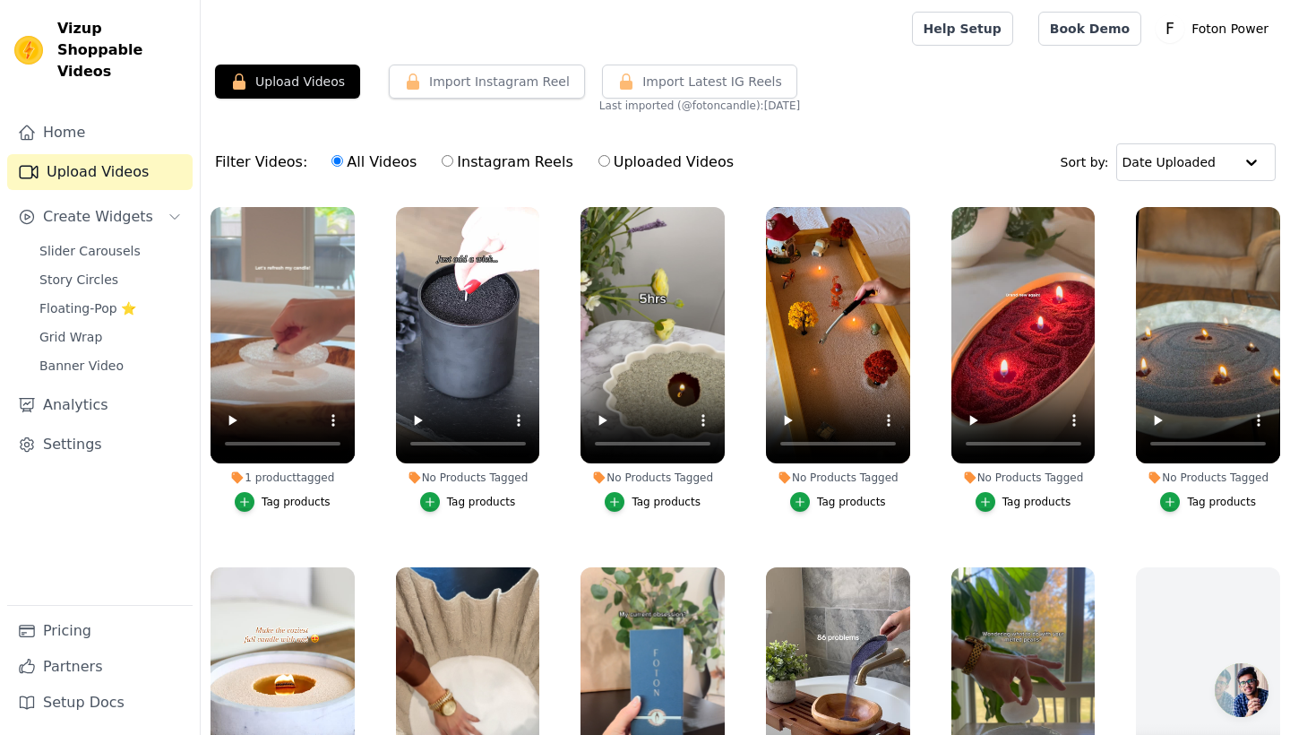
click at [1209, 28] on p "Foton Power" at bounding box center [1229, 29] width 91 height 32
click at [926, 115] on div "Upload Videos Import Instagram Reel Import Latest Instagram Reels Import Latest…" at bounding box center [746, 470] width 1090 height 810
click at [599, 162] on input "Uploaded Videos" at bounding box center [605, 161] width 12 height 12
radio input "true"
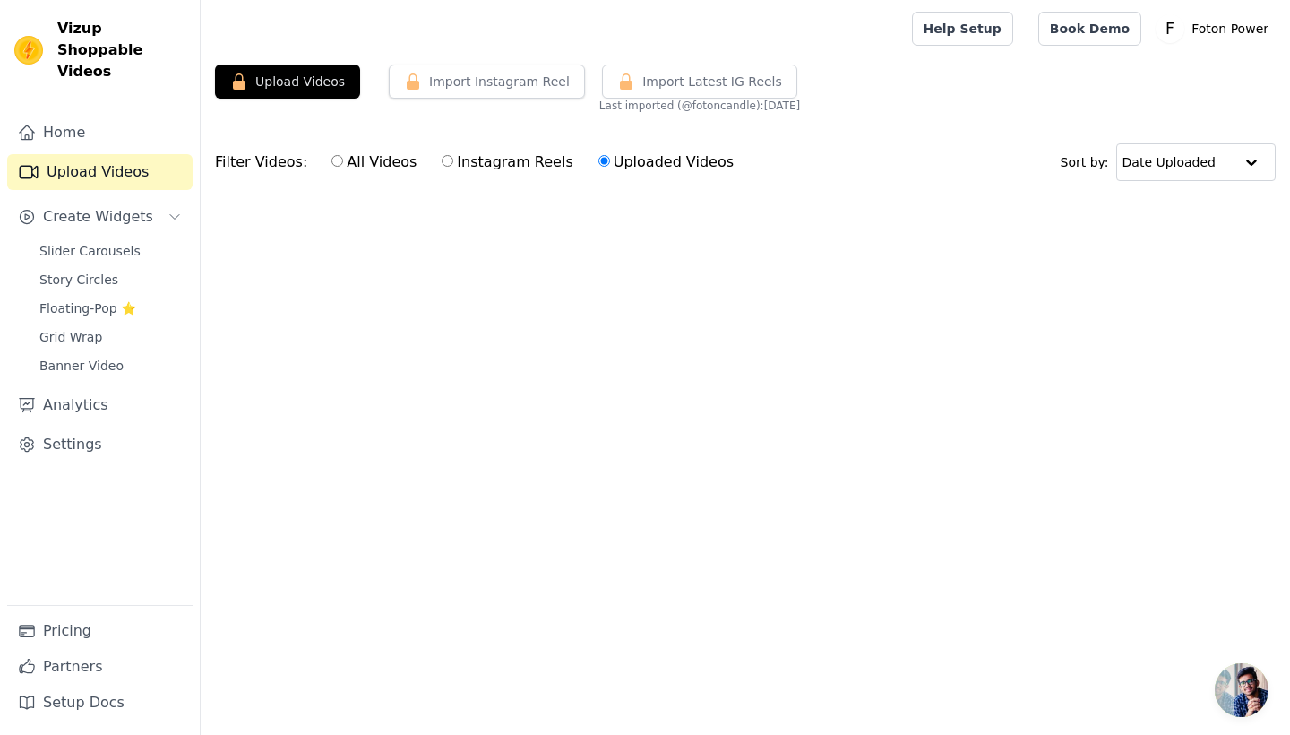
click at [599, 162] on input "Uploaded Videos" at bounding box center [605, 161] width 12 height 12
click at [306, 70] on button "Upload Videos" at bounding box center [287, 82] width 145 height 34
click at [1228, 27] on p "Foton Power" at bounding box center [1229, 29] width 91 height 32
click at [949, 133] on div "Filter Videos: All Videos Instagram Reels Uploaded Videos Sort by: Date Uploaded" at bounding box center [746, 162] width 1090 height 70
click at [85, 426] on link "Settings" at bounding box center [99, 444] width 185 height 36
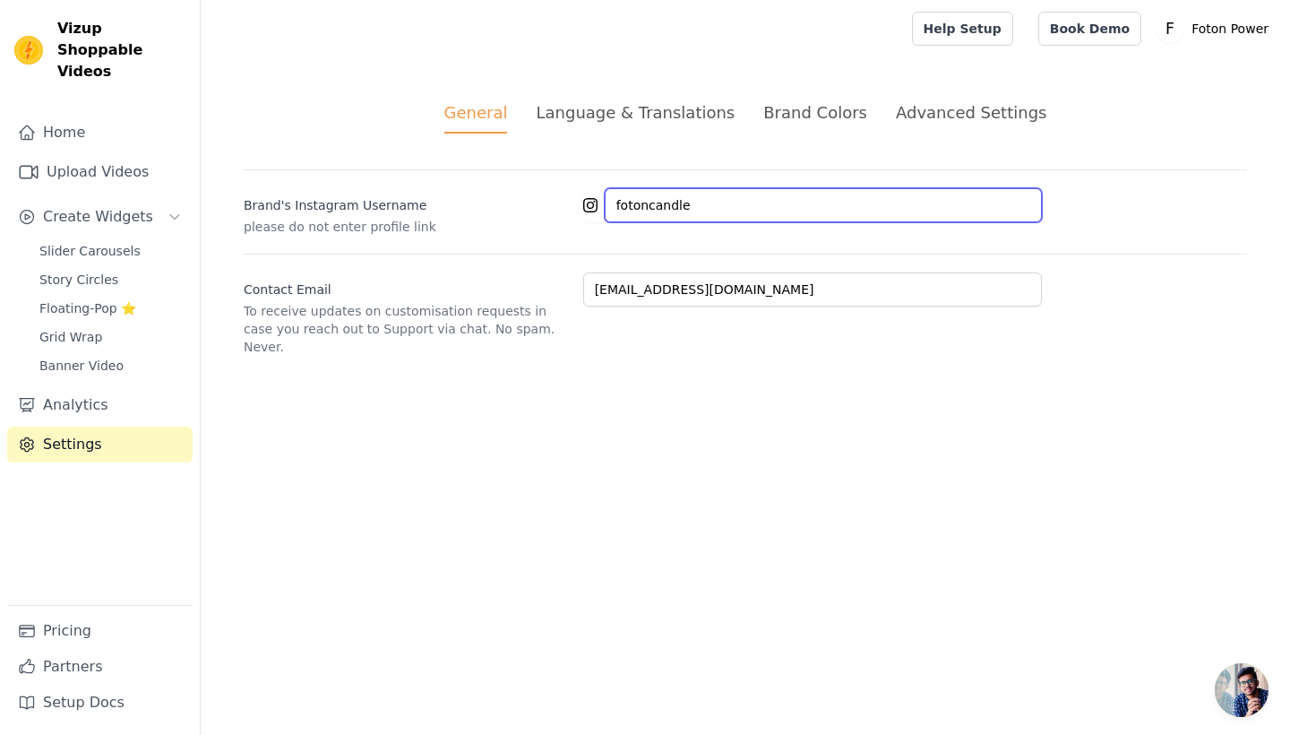
click at [697, 206] on input "fotoncandle" at bounding box center [823, 205] width 437 height 34
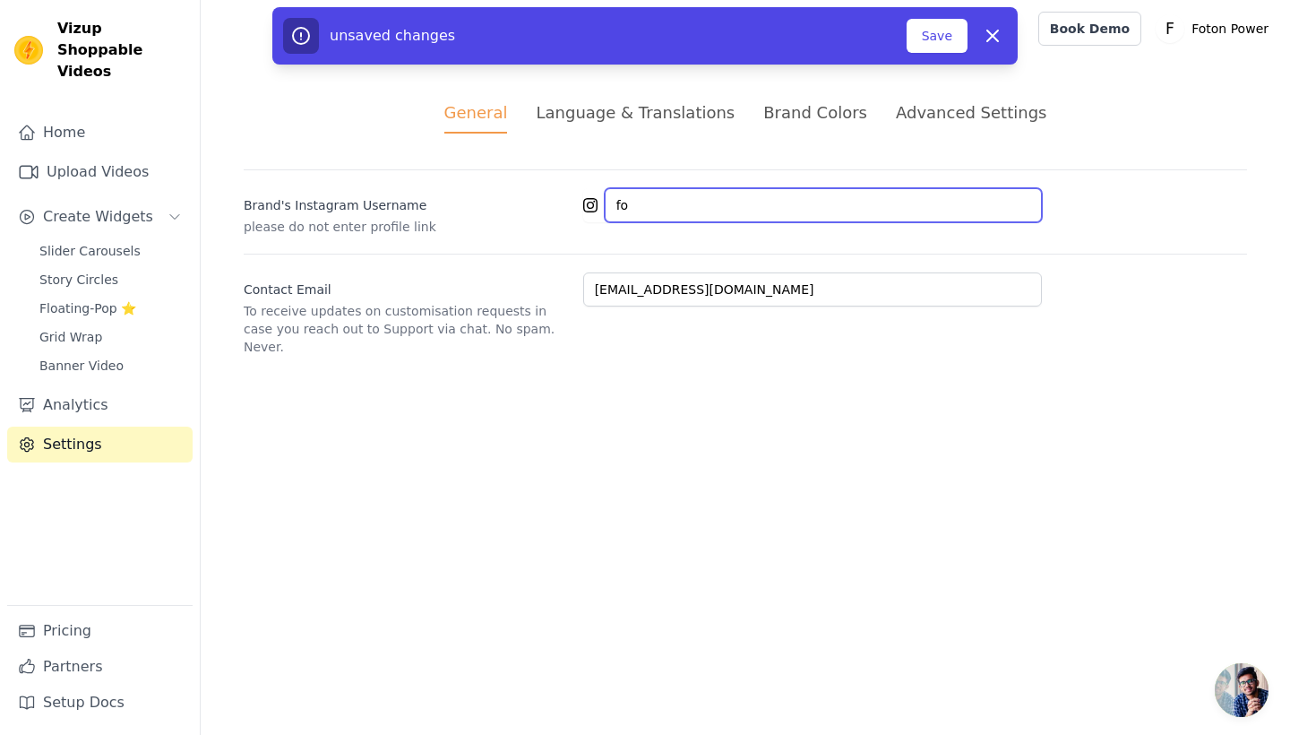
type input "f"
click at [697, 206] on input "Brand's Instagram Username" at bounding box center [823, 205] width 437 height 34
click at [638, 204] on input "digisecure" at bounding box center [823, 205] width 437 height 34
type input "[DOMAIN_NAME]"
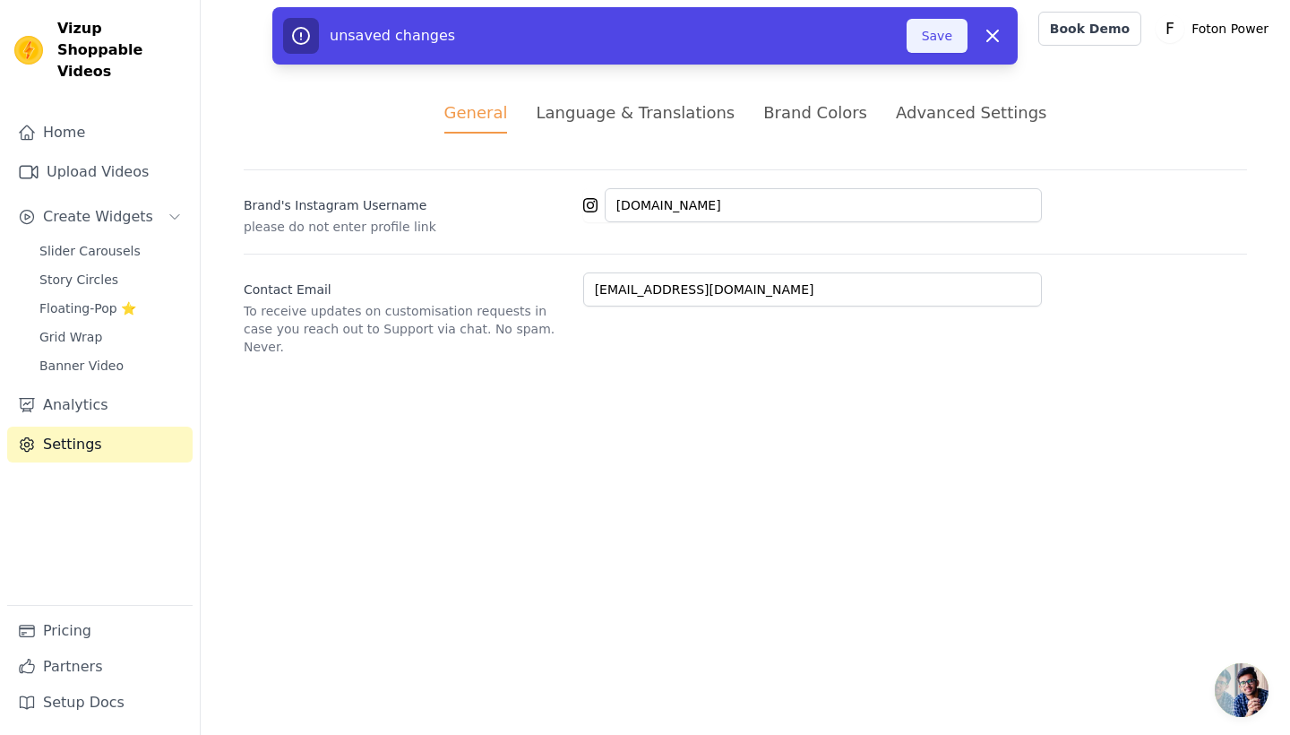
click at [928, 30] on button "Save" at bounding box center [937, 36] width 61 height 34
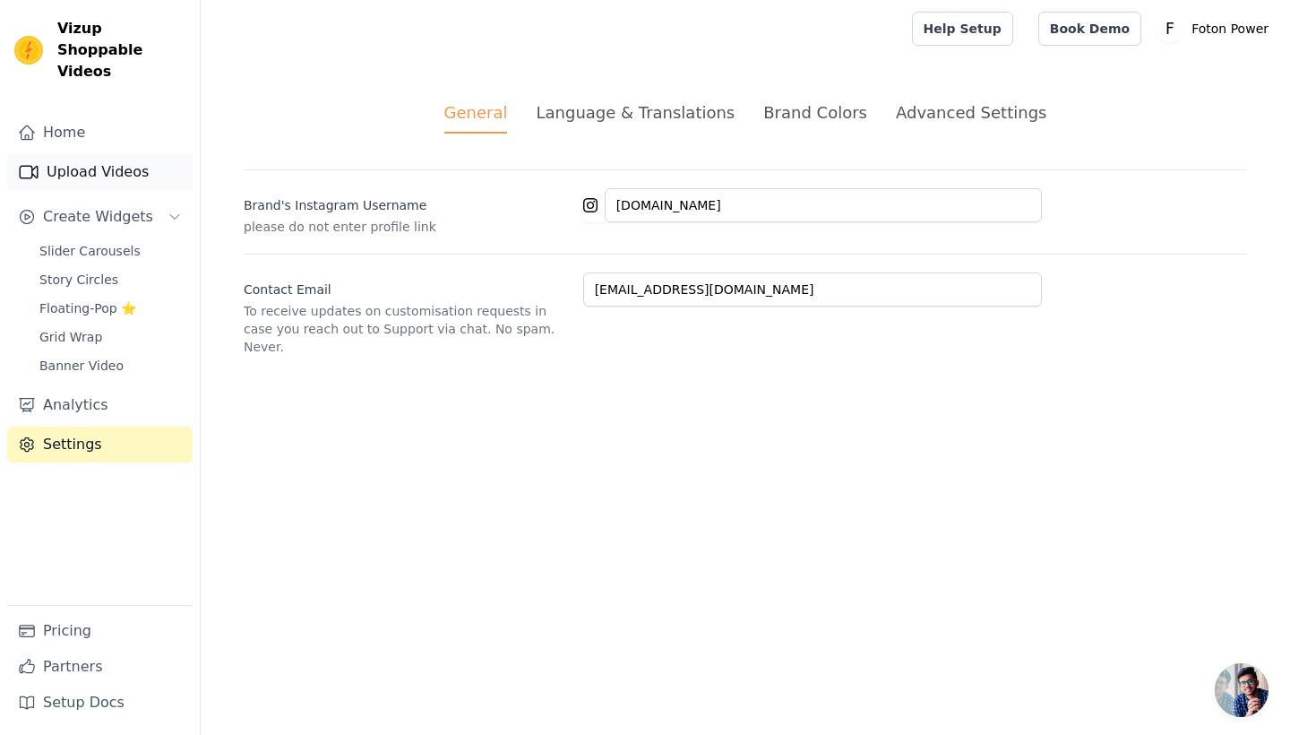
click at [111, 154] on link "Upload Videos" at bounding box center [99, 172] width 185 height 36
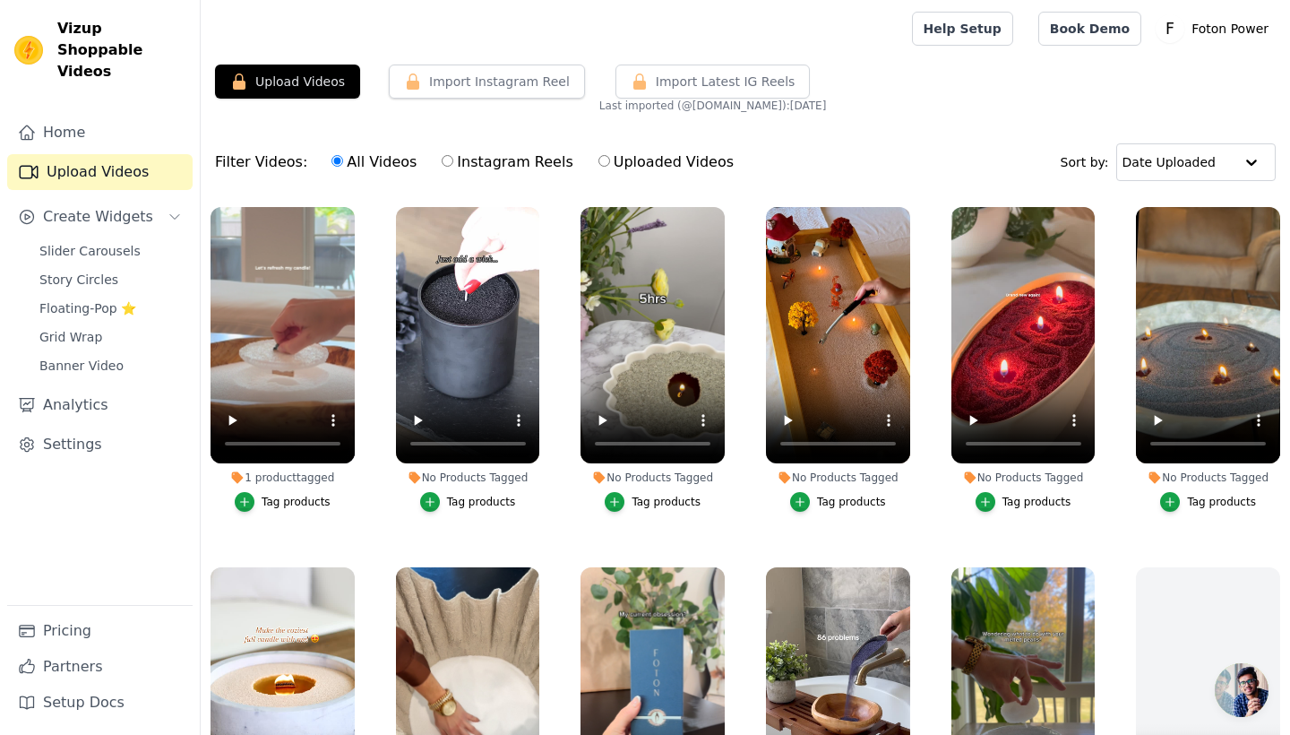
click at [442, 166] on input "Instagram Reels" at bounding box center [448, 161] width 12 height 12
radio input "true"
click at [332, 163] on input "All Videos" at bounding box center [338, 161] width 12 height 12
radio input "true"
click at [306, 77] on button "Upload Videos" at bounding box center [287, 82] width 145 height 34
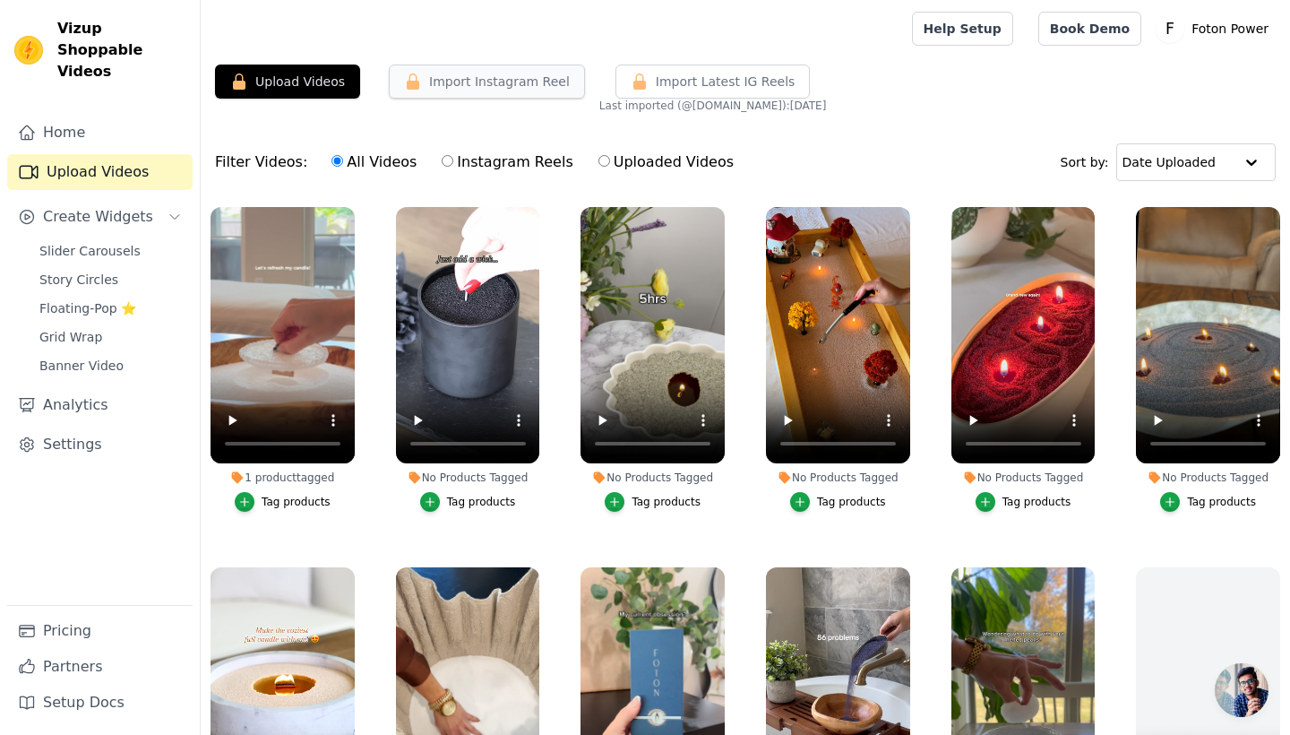
click at [467, 83] on button "Import Instagram Reel" at bounding box center [487, 82] width 196 height 34
click at [121, 154] on link "Upload Videos" at bounding box center [99, 172] width 185 height 36
click at [495, 83] on button "Import Instagram Reel" at bounding box center [487, 82] width 196 height 34
